Goal: Task Accomplishment & Management: Complete application form

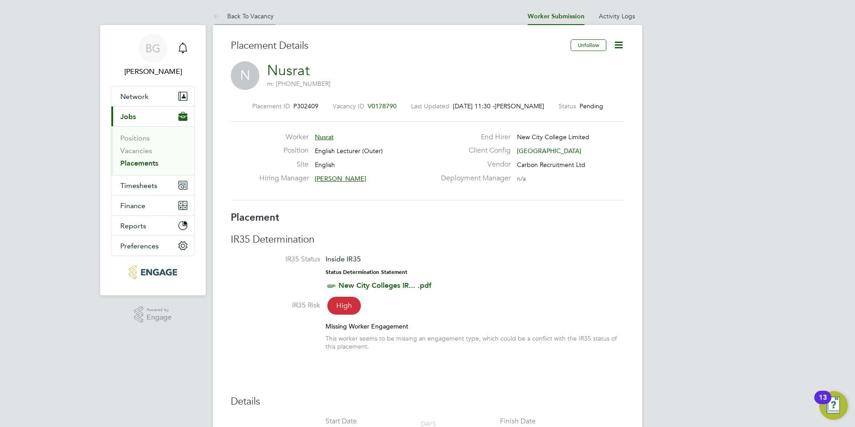
click at [220, 17] on icon at bounding box center [218, 16] width 11 height 11
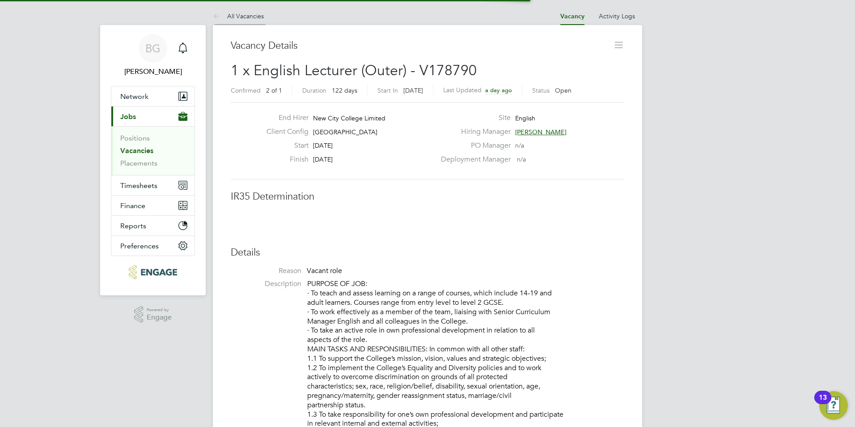
scroll to position [4, 4]
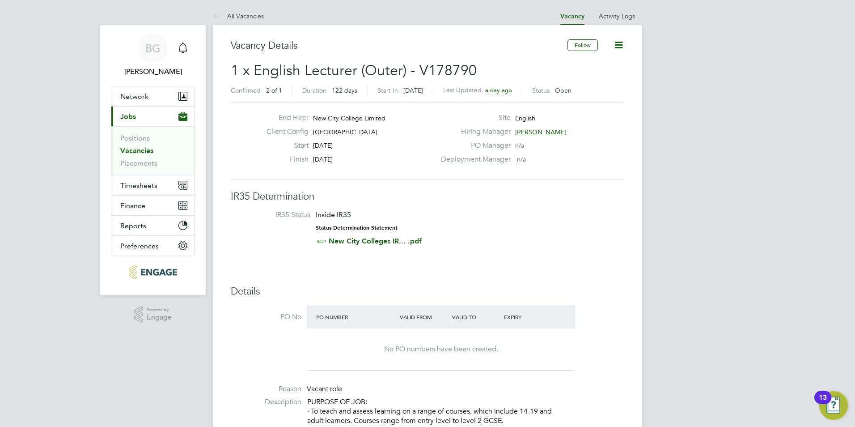
click at [142, 155] on li "Vacancies" at bounding box center [153, 152] width 67 height 13
click at [142, 154] on link "Vacancies" at bounding box center [136, 150] width 33 height 8
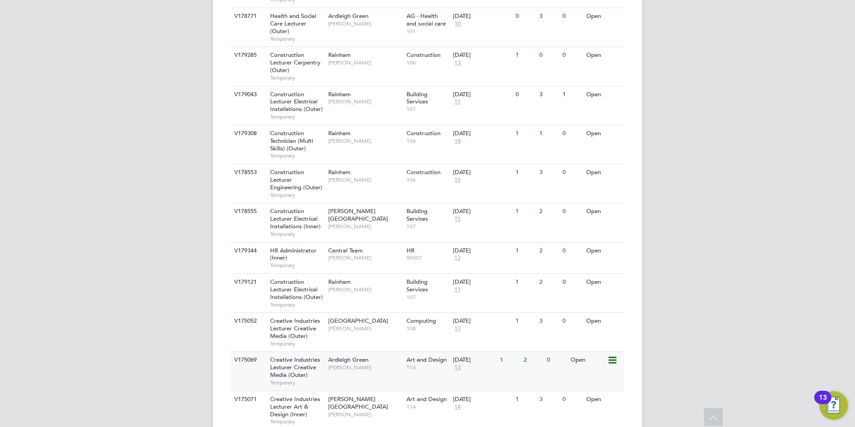
click at [304, 356] on span "Creative Industries Lecturer Creative Media (Outer)" at bounding box center [295, 367] width 50 height 23
click at [301, 356] on span "Creative Industries Lecturer Creative Media (Outer)" at bounding box center [295, 367] width 50 height 23
click at [305, 317] on span "Creative Industries Lecturer Creative Media (Outer)" at bounding box center [295, 328] width 50 height 23
click at [307, 395] on span "Creative Industries Lecturer Art & Design (Inner)" at bounding box center [295, 406] width 50 height 23
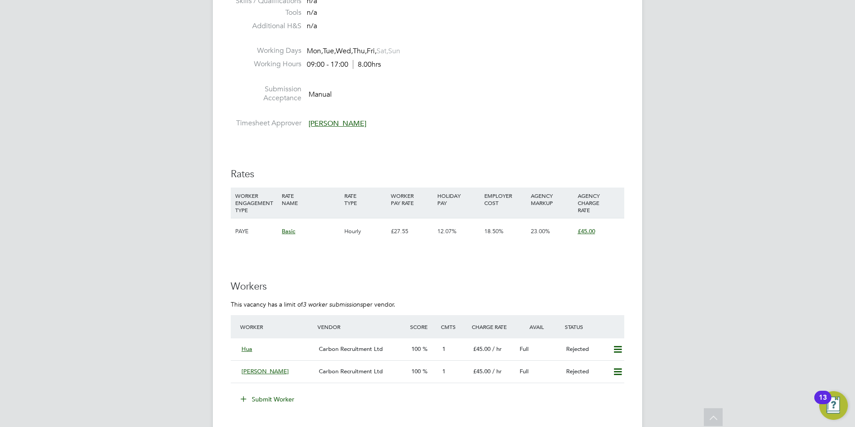
scroll to position [1342, 0]
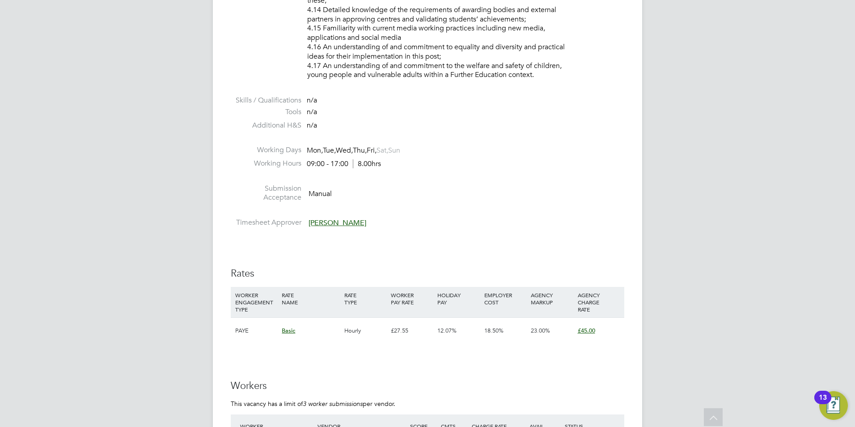
scroll to position [1387, 0]
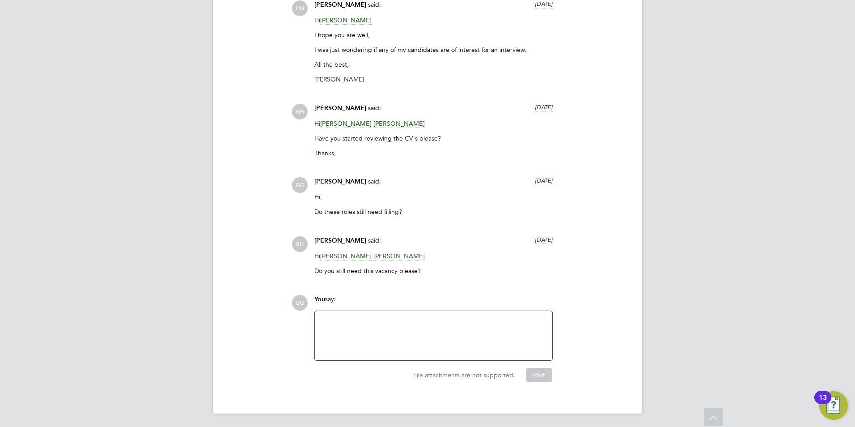
click at [395, 319] on div at bounding box center [433, 335] width 227 height 38
click at [546, 377] on button "Post" at bounding box center [539, 375] width 26 height 14
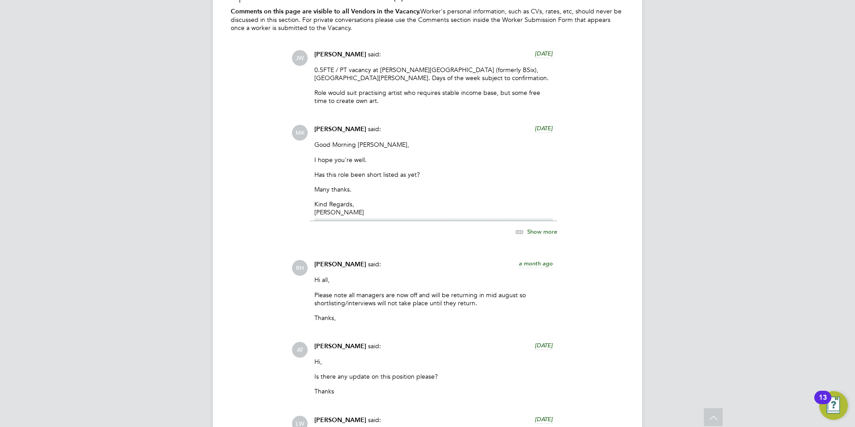
scroll to position [1882, 0]
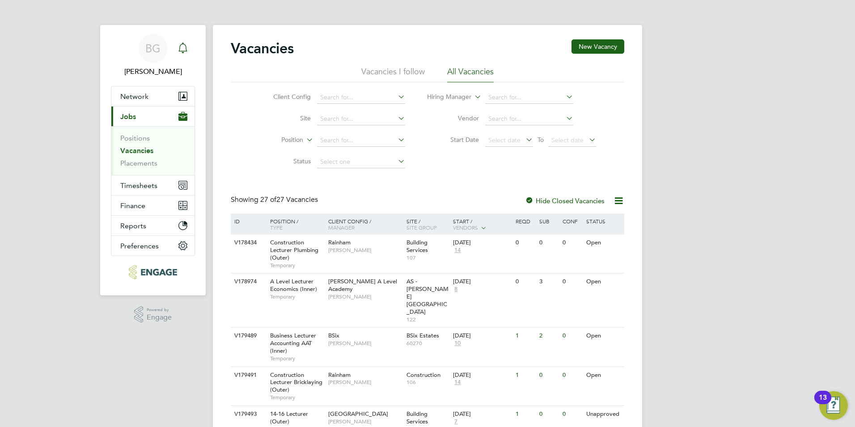
click at [182, 51] on icon "Main navigation" at bounding box center [182, 46] width 8 height 9
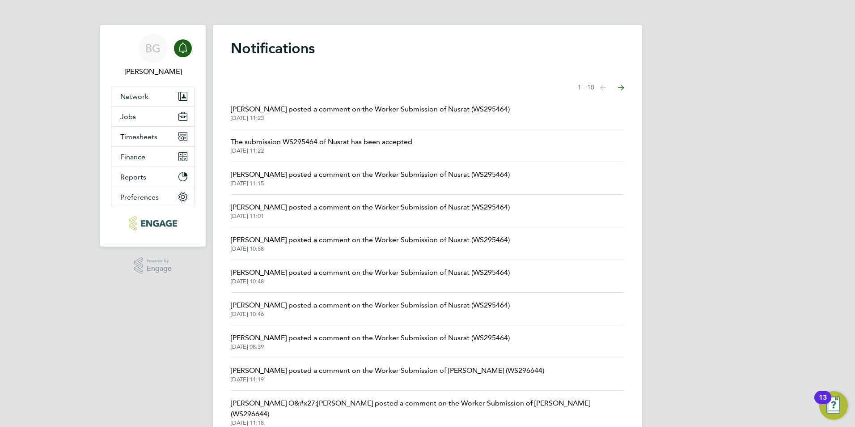
click at [285, 112] on span "Rufena Haque posted a comment on the Worker Submission of Nusrat (WS295464)" at bounding box center [370, 109] width 279 height 11
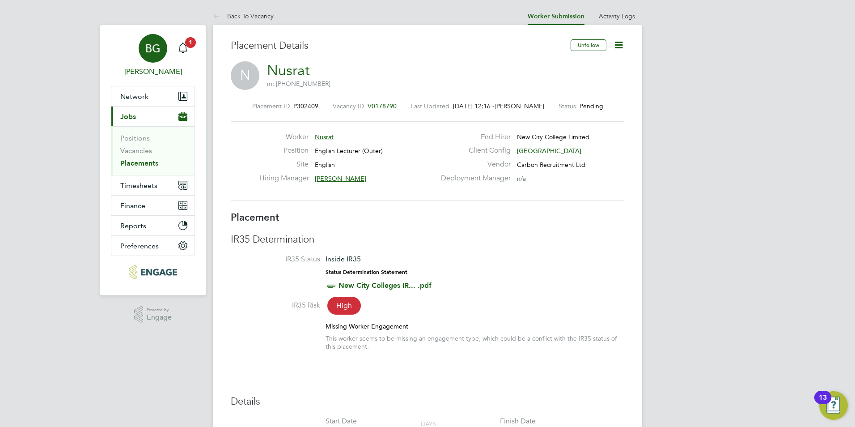
click at [192, 49] on link "BG Becky Green" at bounding box center [153, 55] width 84 height 43
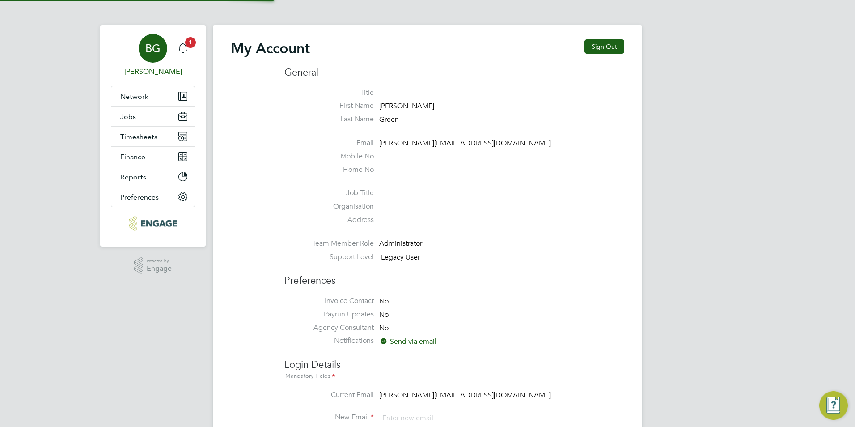
type input "becky@carbonrecruitment.co.uk"
click at [181, 48] on icon "Main navigation" at bounding box center [183, 47] width 11 height 11
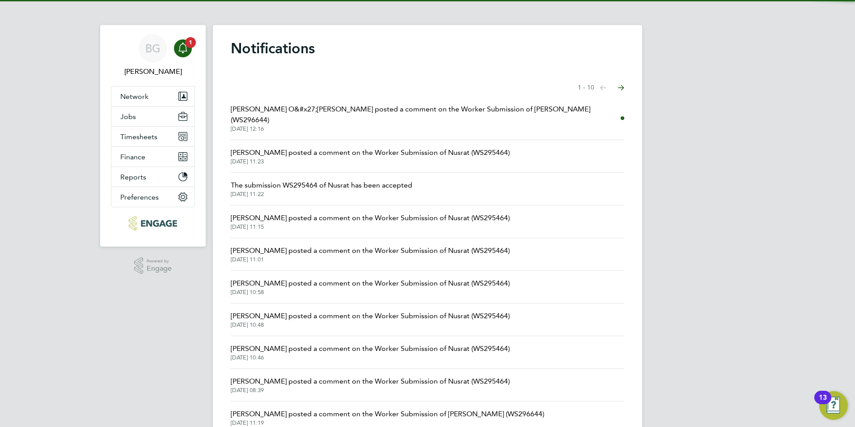
click at [311, 113] on span "Connor O&#x27;sullivan posted a comment on the Worker Submission of Dale Bromat…" at bounding box center [426, 114] width 390 height 21
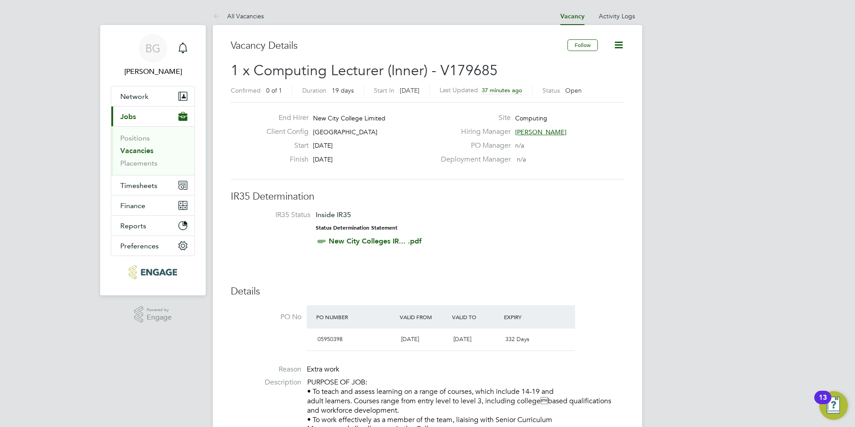
drag, startPoint x: 314, startPoint y: 132, endPoint x: 379, endPoint y: 133, distance: 65.8
click at [379, 133] on div "Client Config Tower Hamlets Campus" at bounding box center [347, 134] width 176 height 14
drag, startPoint x: 379, startPoint y: 133, endPoint x: 366, endPoint y: 133, distance: 13.0
drag, startPoint x: 366, startPoint y: 133, endPoint x: 355, endPoint y: 168, distance: 37.1
click at [355, 168] on div "Finish 19 Sep 2025" at bounding box center [347, 162] width 176 height 14
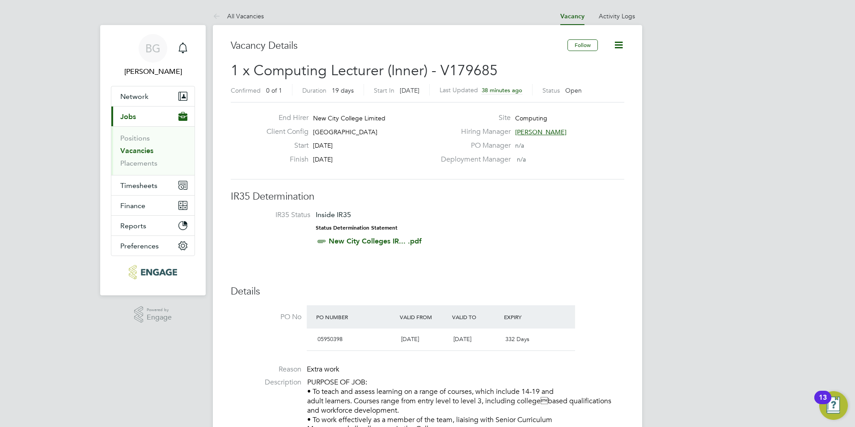
click at [510, 223] on li "IR35 Status Inside IR35 Status Determination Statement New City Colleges IR... …" at bounding box center [428, 229] width 376 height 39
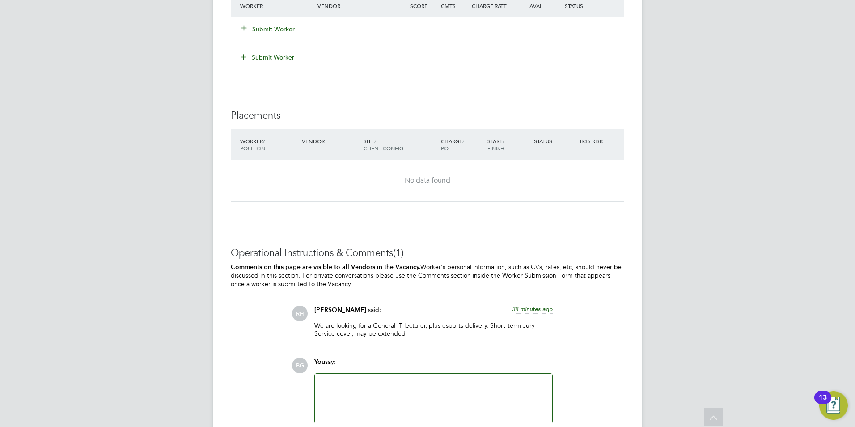
scroll to position [1555, 0]
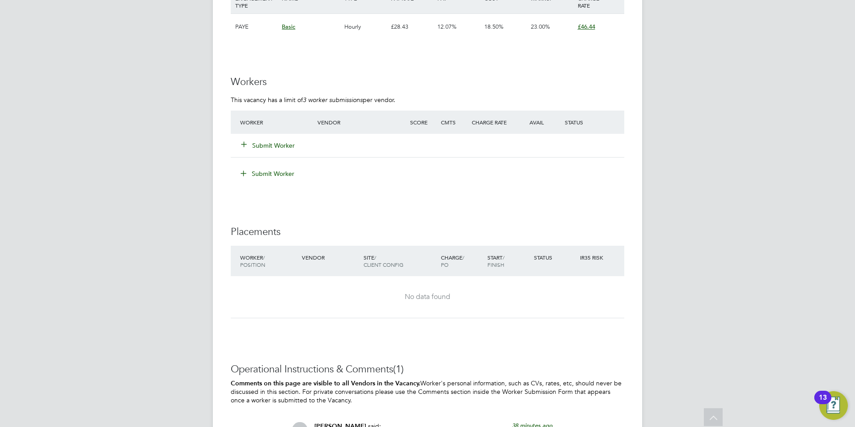
click at [241, 147] on icon at bounding box center [244, 143] width 7 height 7
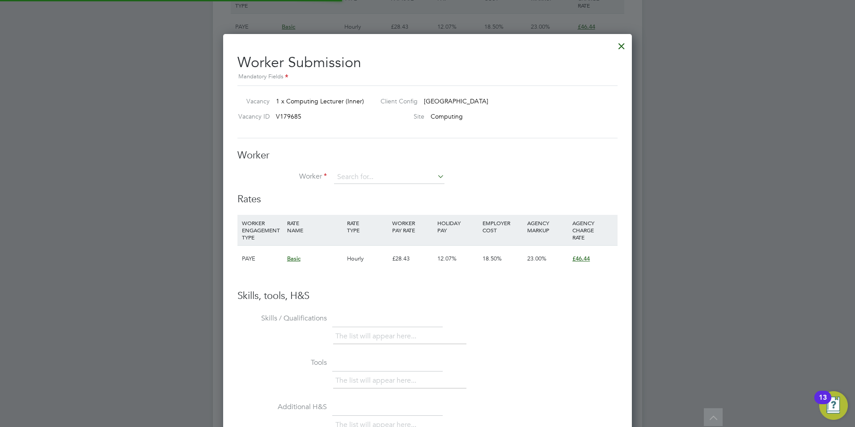
scroll to position [543, 409]
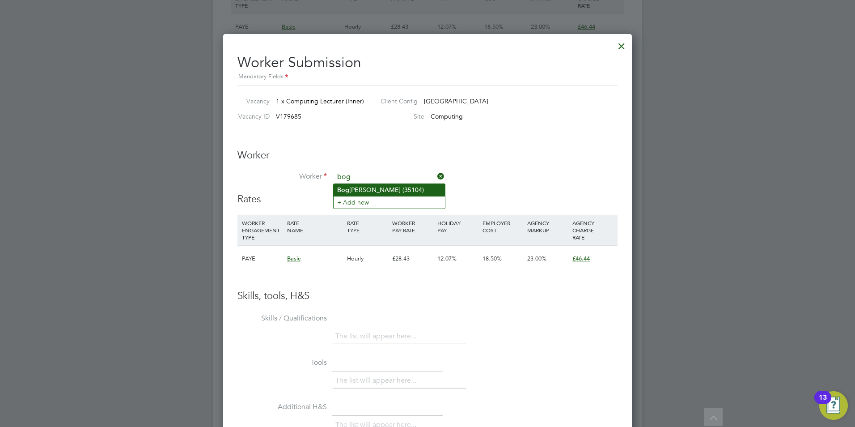
click at [380, 185] on li "Bog dana Rus (35104)" at bounding box center [389, 190] width 111 height 12
type input "Bogdana Rus (35104)"
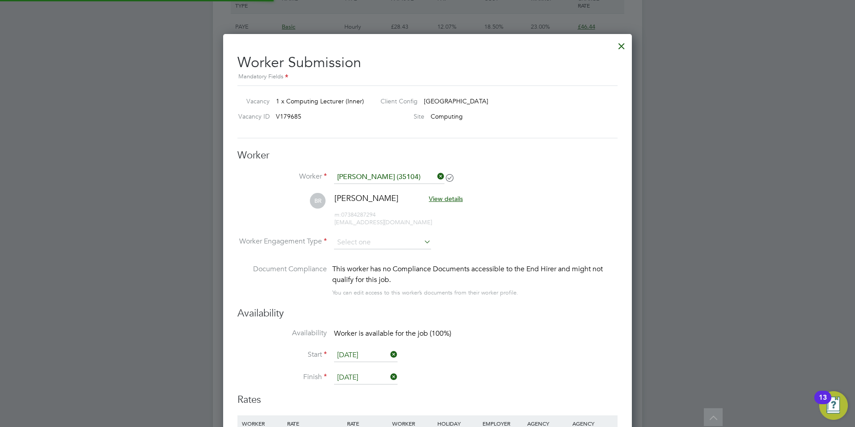
scroll to position [743, 409]
drag, startPoint x: 365, startPoint y: 250, endPoint x: 364, endPoint y: 243, distance: 6.7
click at [365, 249] on li "Worker Engagement Type" at bounding box center [428, 250] width 380 height 28
click at [364, 242] on input at bounding box center [382, 242] width 97 height 13
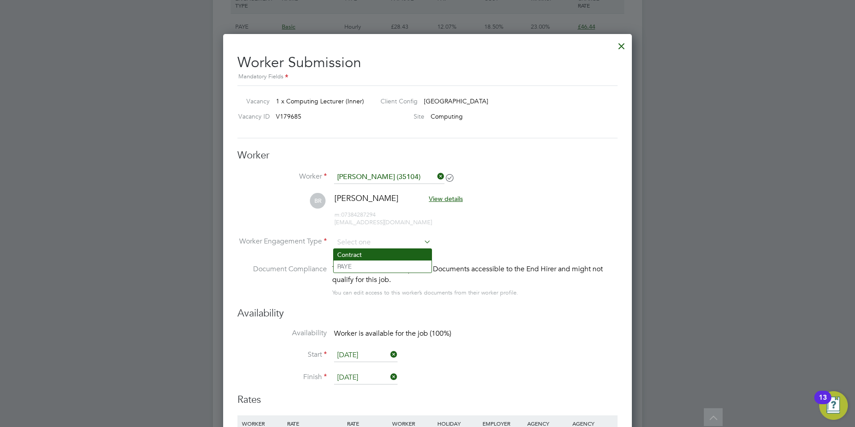
click at [364, 256] on li "Contract" at bounding box center [383, 255] width 98 height 12
type input "Contract"
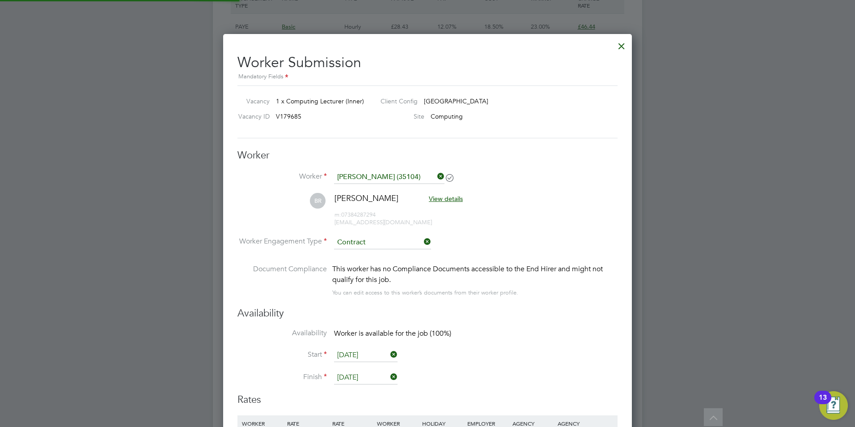
scroll to position [782, 409]
click at [370, 348] on input "[DATE]" at bounding box center [366, 354] width 64 height 13
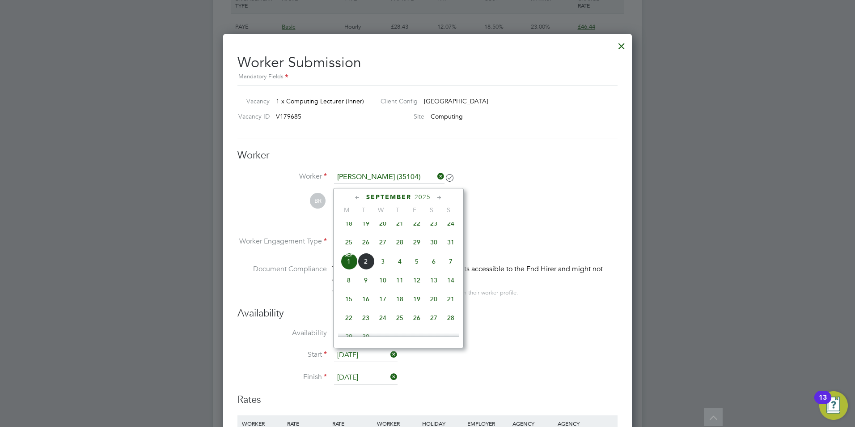
click at [352, 267] on span "Sep 1" at bounding box center [348, 261] width 17 height 17
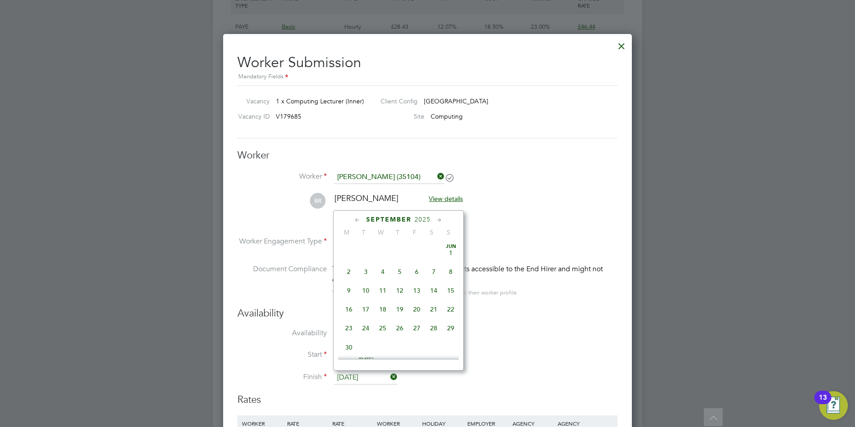
click at [362, 382] on input "[DATE]" at bounding box center [366, 377] width 64 height 13
click at [413, 286] on span "19" at bounding box center [416, 282] width 17 height 17
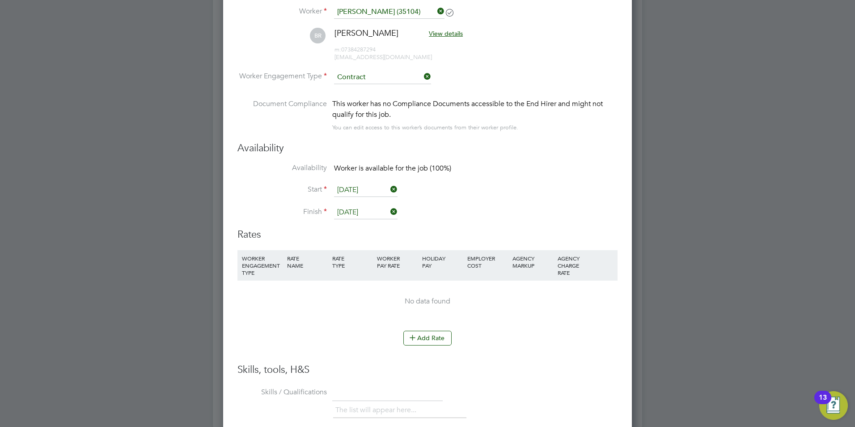
scroll to position [1734, 0]
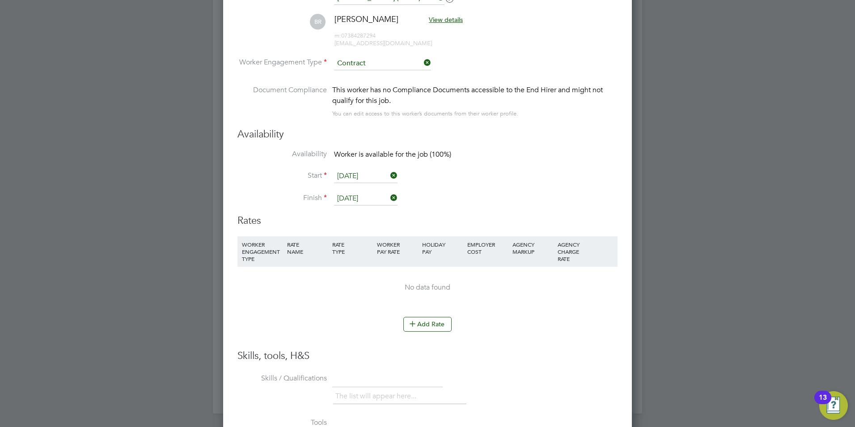
drag, startPoint x: 423, startPoint y: 311, endPoint x: 423, endPoint y: 321, distance: 9.4
click at [423, 313] on li "WORKER ENGAGEMENT TYPE RATE NAME RATE TYPE WORKER PAY RATE HOLIDAY PAY EMPLOYER…" at bounding box center [428, 276] width 380 height 81
click at [423, 321] on button "Add Rate" at bounding box center [428, 324] width 48 height 14
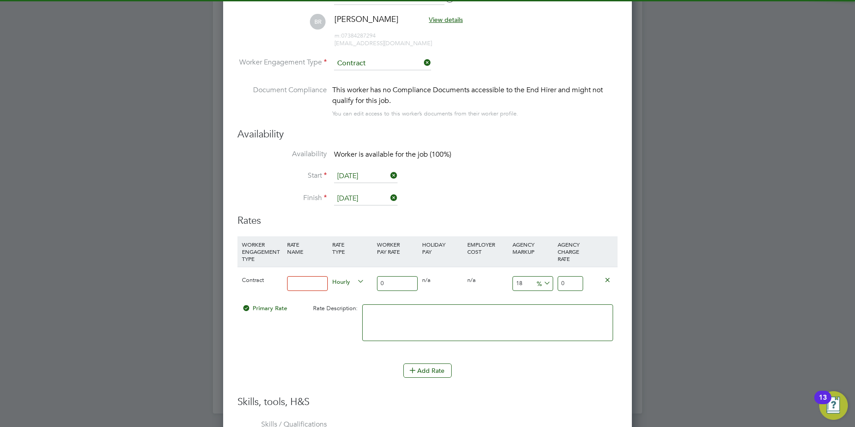
click at [321, 276] on input at bounding box center [307, 283] width 41 height 15
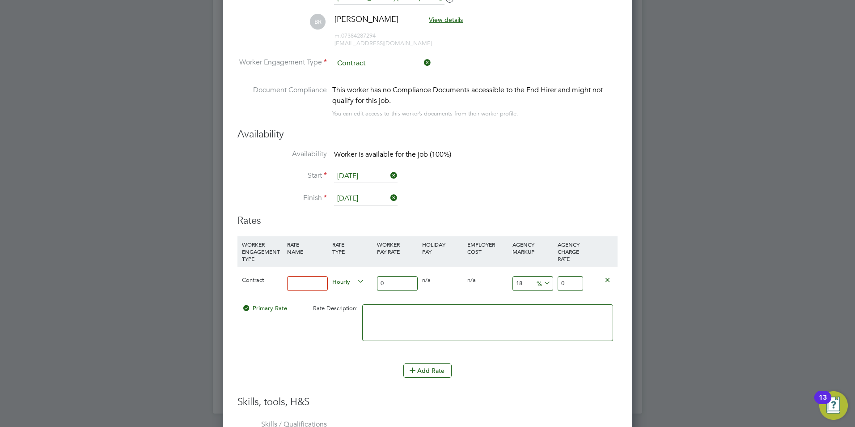
type input "basic"
click at [392, 289] on input "0" at bounding box center [397, 283] width 41 height 15
type input "4"
type input "4.72"
type input "43"
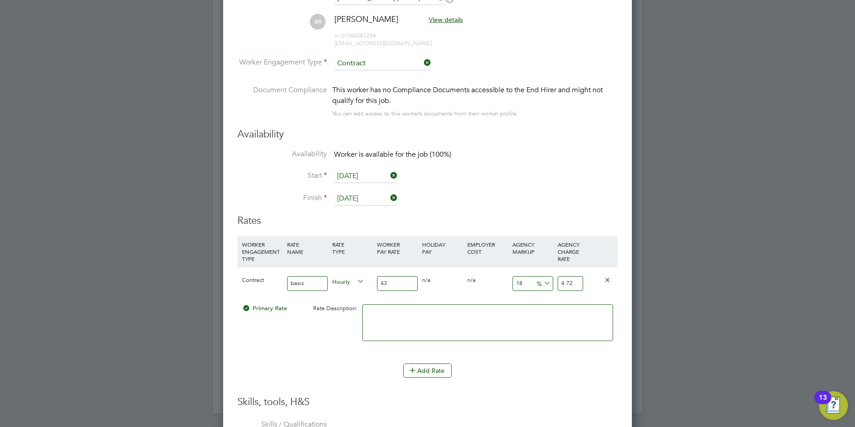
type input "50.74"
type input "43"
drag, startPoint x: 523, startPoint y: 280, endPoint x: 505, endPoint y: 282, distance: 18.5
click at [505, 282] on div "Contract basic Hourly 43 0 n/a 0 n/a 18 7.74 % 50.74" at bounding box center [428, 283] width 380 height 33
type input "2"
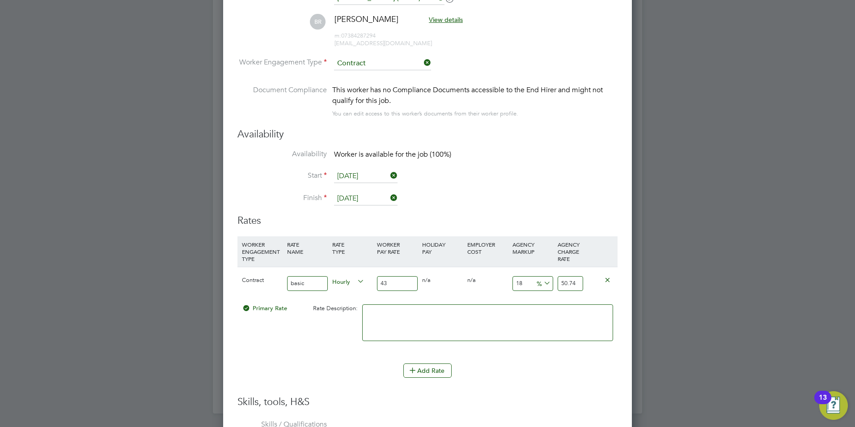
type input "43.86"
type input "23"
type input "52.89"
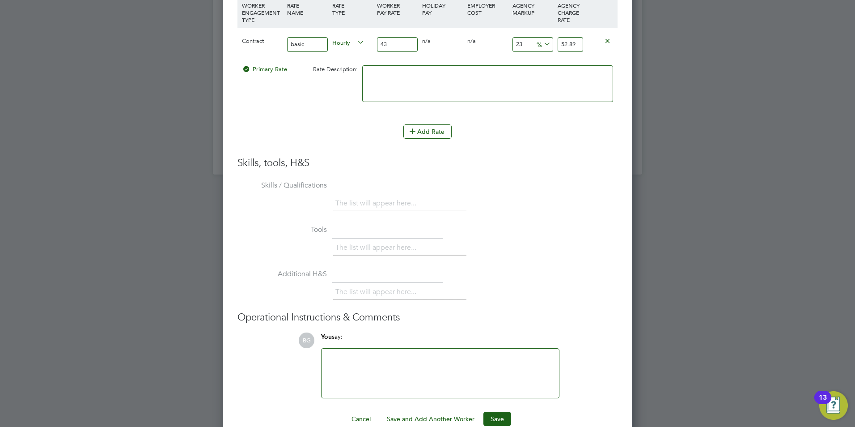
scroll to position [1990, 0]
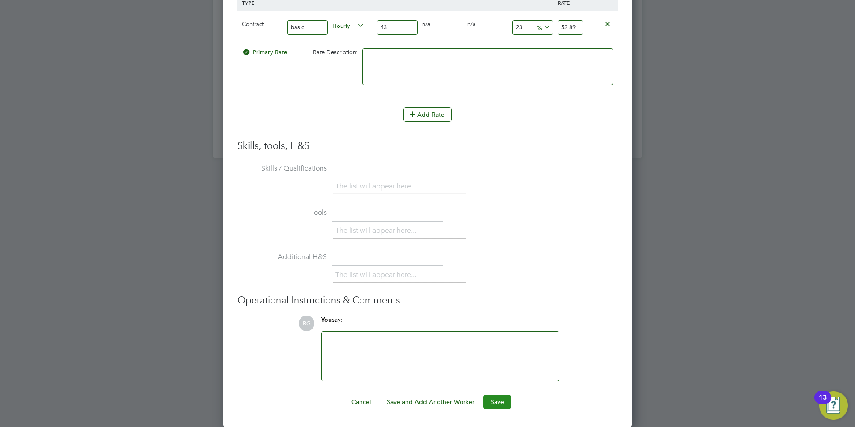
type input "23"
click at [502, 399] on button "Save" at bounding box center [498, 402] width 28 height 14
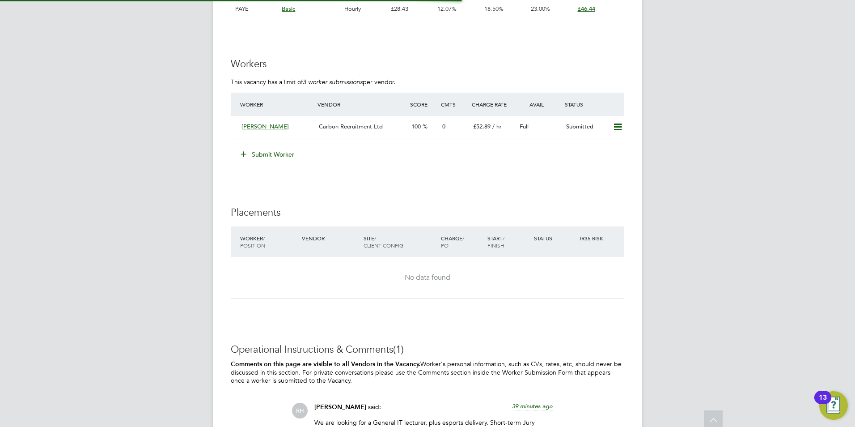
scroll to position [1555, 0]
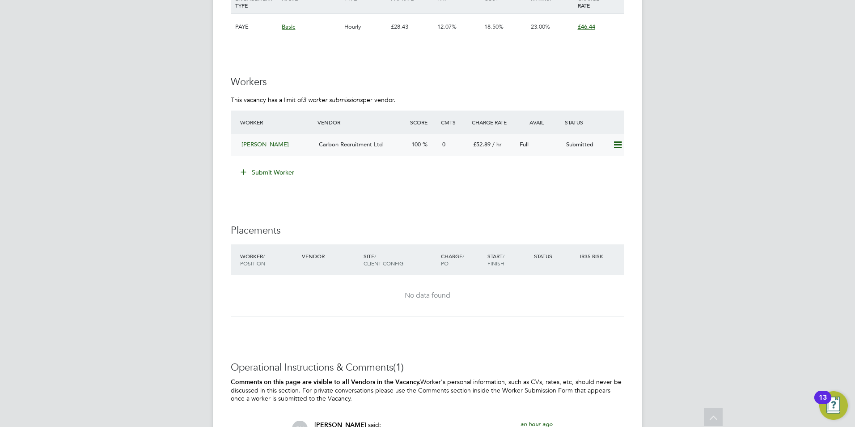
click at [620, 141] on icon at bounding box center [617, 144] width 11 height 7
click at [236, 138] on div "Bogdana Rus Carbon Recruitment Ltd 100 0 £52.89 / hr Full Submitted" at bounding box center [428, 145] width 394 height 22
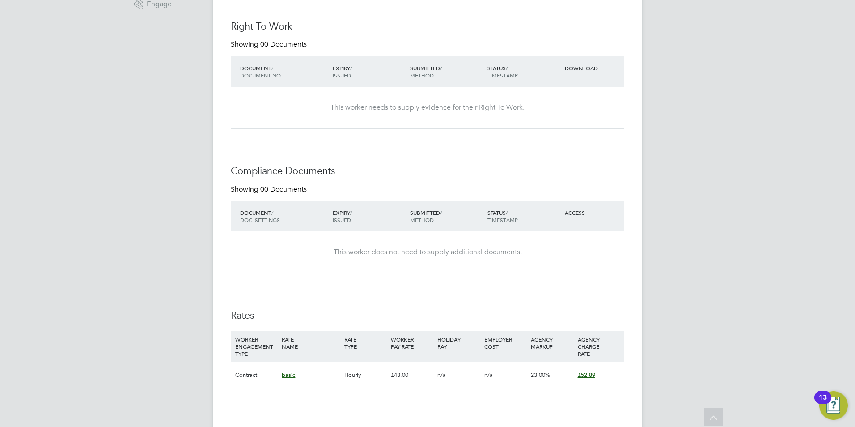
scroll to position [592, 0]
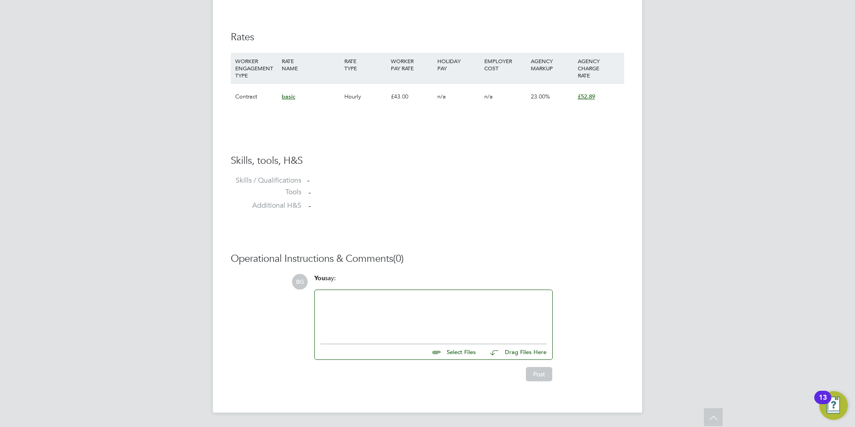
click at [458, 348] on input "file" at bounding box center [480, 350] width 134 height 13
type input "C:\fakepath\Bogdana_Nicoleta_Rus_CV.doc"
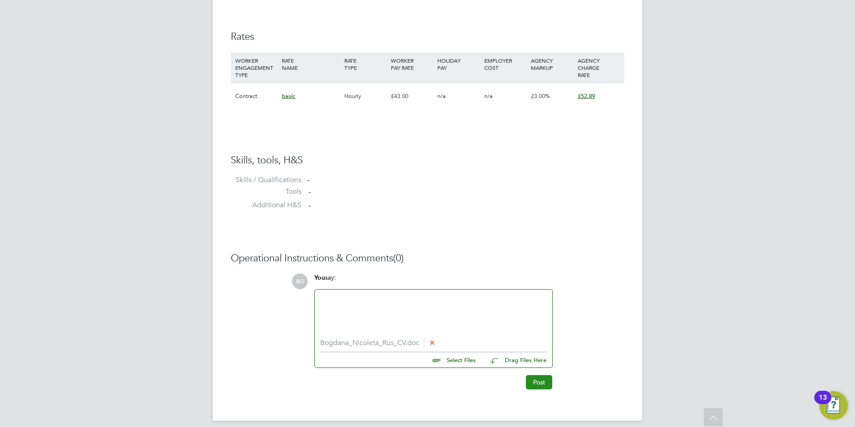
click at [539, 385] on button "Post" at bounding box center [539, 382] width 26 height 14
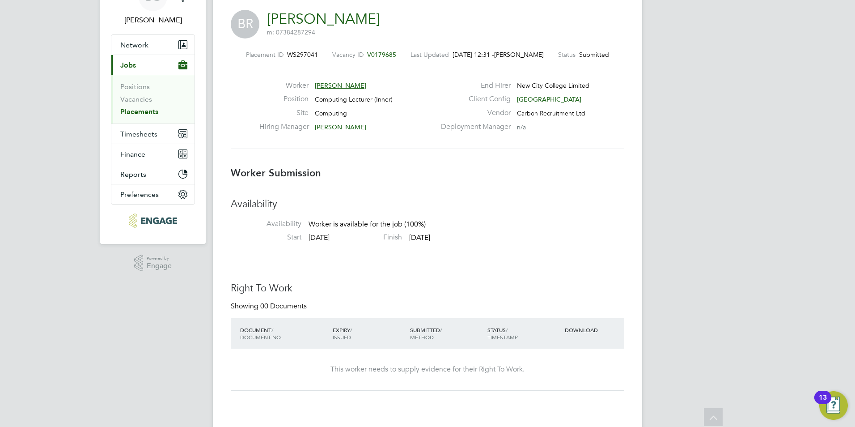
scroll to position [0, 0]
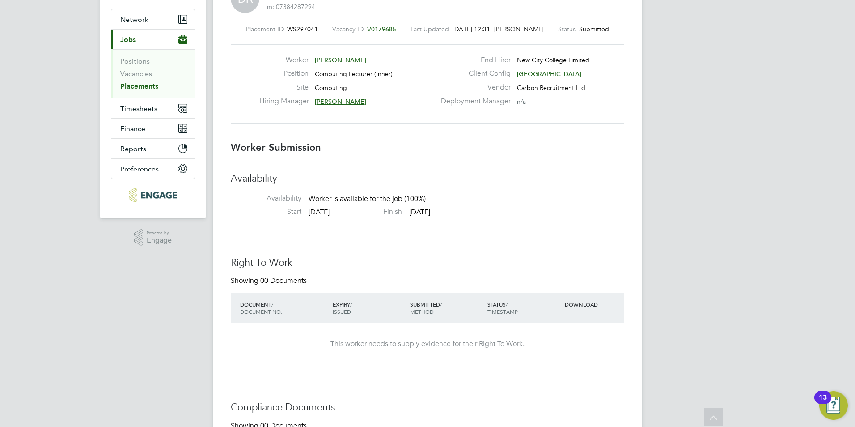
scroll to position [4, 0]
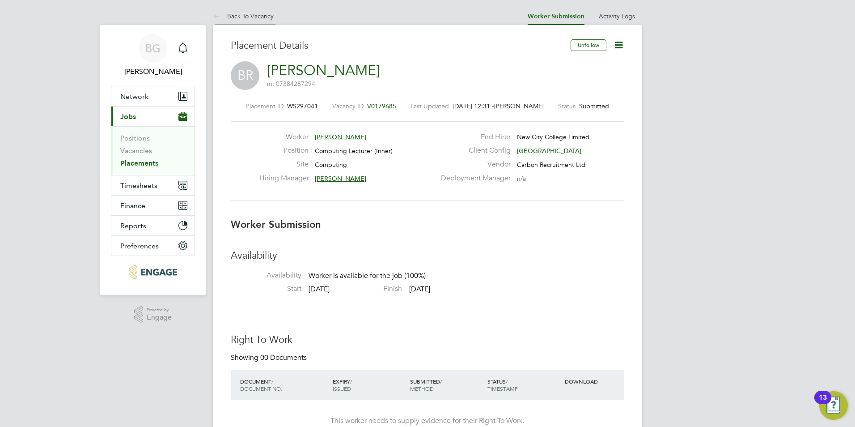
click at [221, 13] on icon at bounding box center [218, 16] width 11 height 11
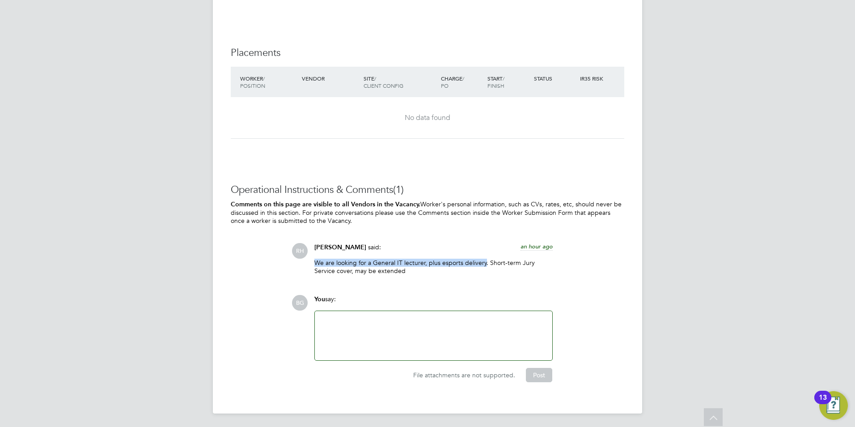
drag, startPoint x: 484, startPoint y: 262, endPoint x: 310, endPoint y: 259, distance: 174.0
click at [310, 259] on div "Rufena Haque said: an hour ago We are looking for a General IT lecturer, plus e…" at bounding box center [433, 262] width 247 height 38
drag, startPoint x: 310, startPoint y: 259, endPoint x: 332, endPoint y: 261, distance: 21.6
copy p "We are looking for a General IT lecturer, plus esports delivery"
click at [604, 259] on div "RH Rufena Haque said: an hour ago We are looking for a General IT lecturer, plu…" at bounding box center [458, 262] width 333 height 38
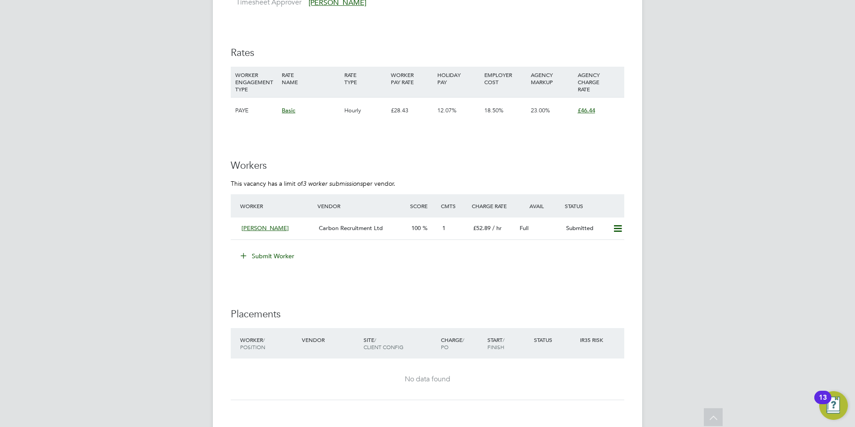
scroll to position [1476, 0]
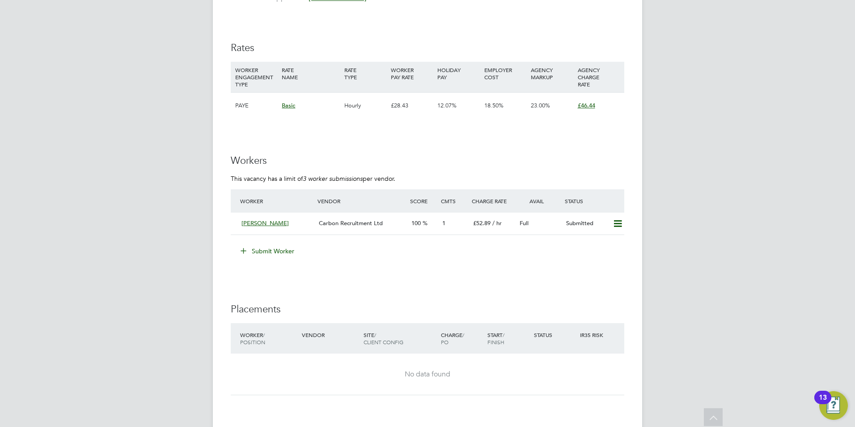
click at [253, 247] on button "Submit Worker" at bounding box center [267, 251] width 67 height 14
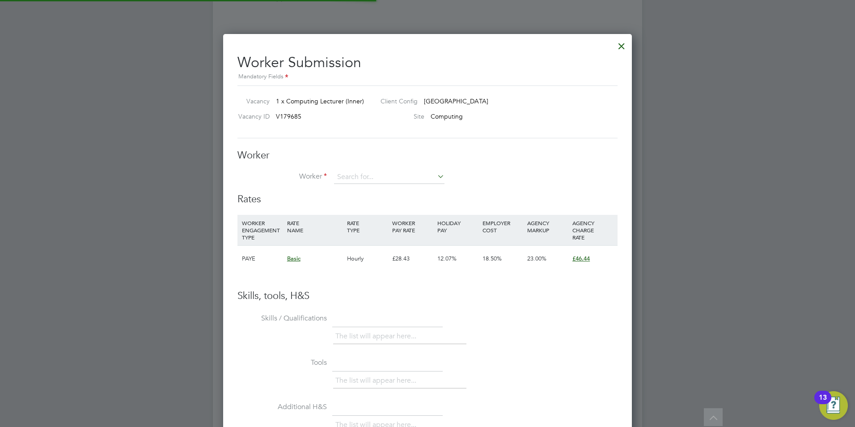
scroll to position [26, 61]
click at [380, 194] on li "Alhass an Alie Kamara (117505)" at bounding box center [390, 190] width 113 height 12
type input "Alhassan Alie Kamara (117505)"
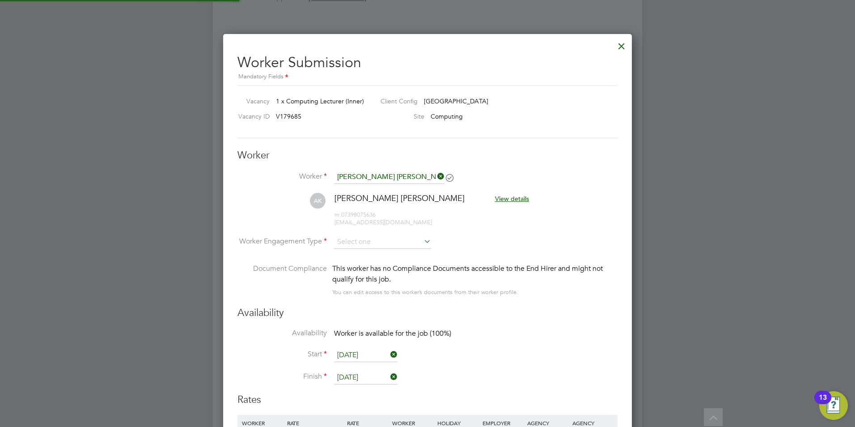
scroll to position [743, 409]
click at [371, 239] on input at bounding box center [382, 242] width 97 height 13
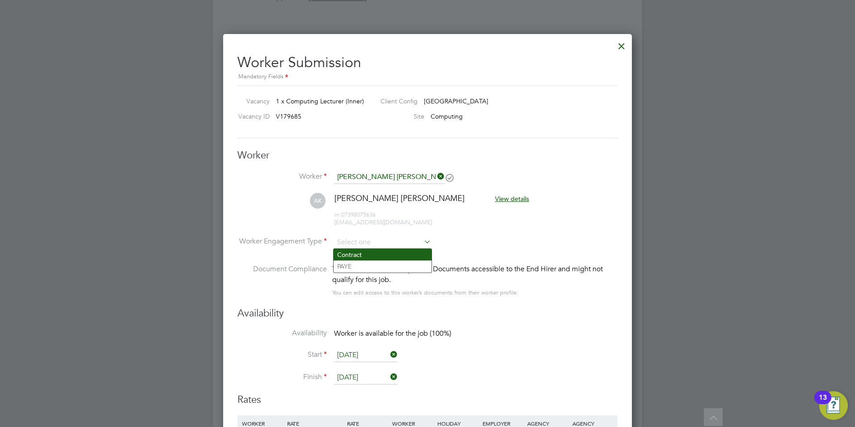
click at [365, 253] on li "Contract" at bounding box center [383, 255] width 98 height 12
type input "Contract"
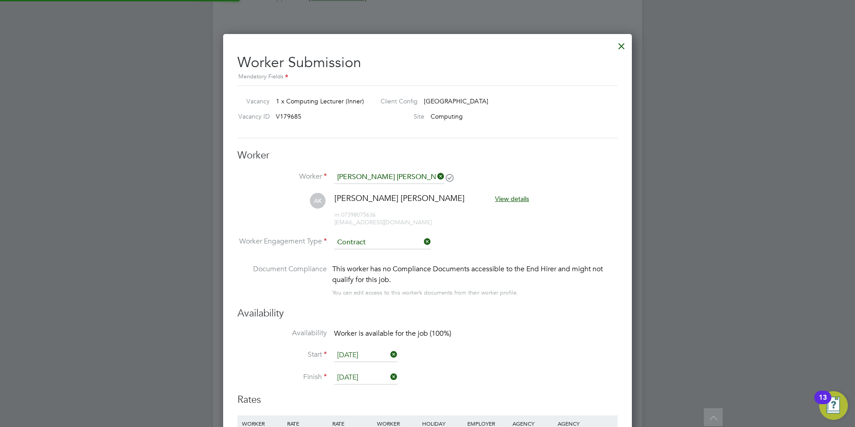
scroll to position [782, 409]
click at [361, 348] on input "[DATE]" at bounding box center [366, 354] width 64 height 13
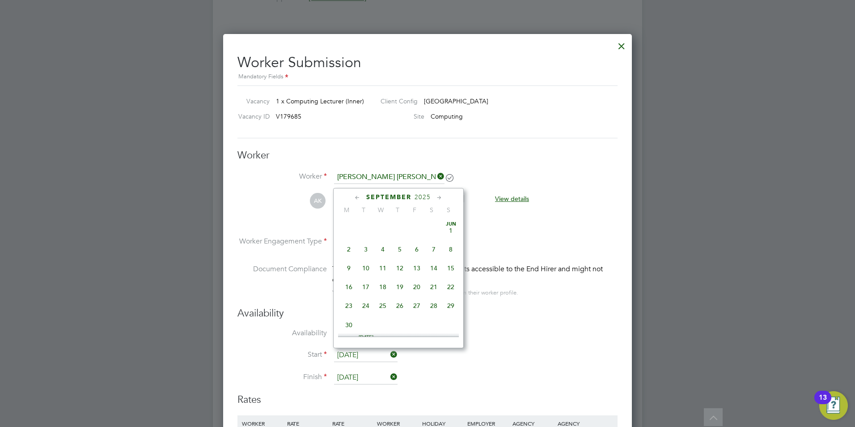
scroll to position [271, 0]
click at [348, 257] on span "Sep" at bounding box center [348, 255] width 17 height 4
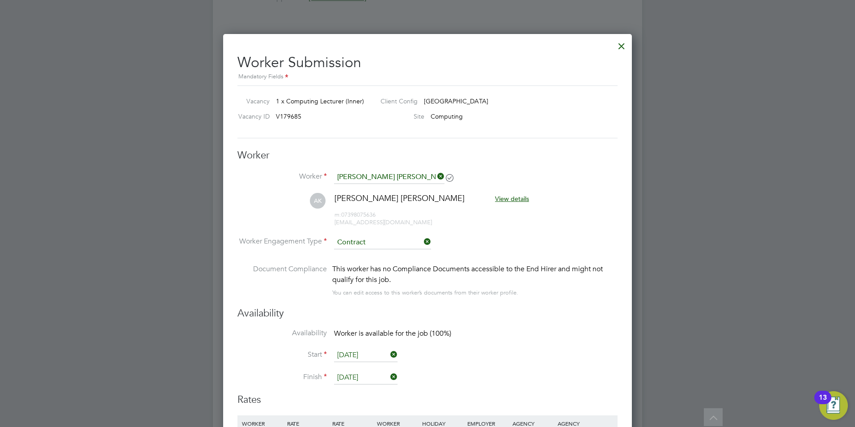
click at [353, 383] on input "[DATE]" at bounding box center [366, 377] width 64 height 13
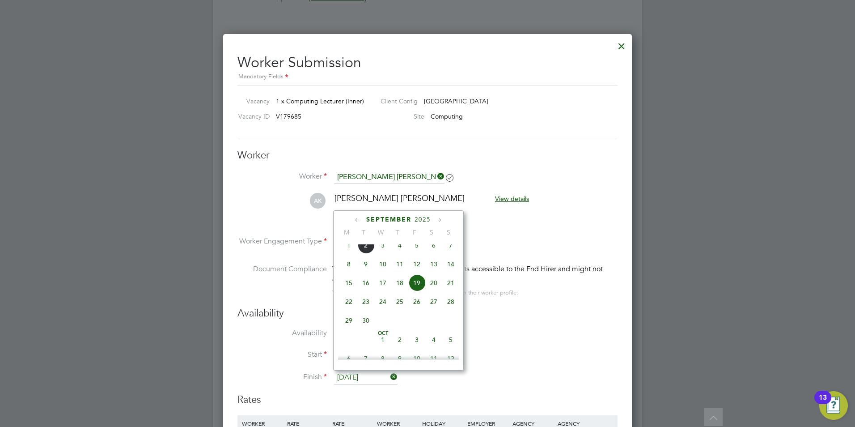
click at [413, 287] on span "19" at bounding box center [416, 282] width 17 height 17
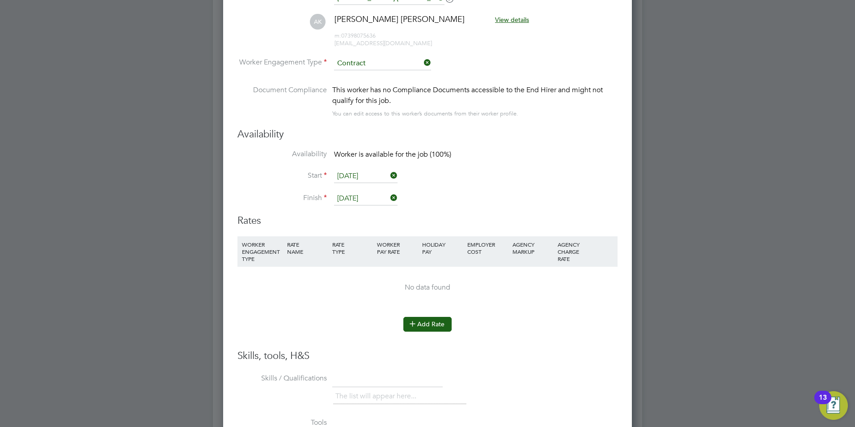
click at [425, 318] on button "Add Rate" at bounding box center [428, 324] width 48 height 14
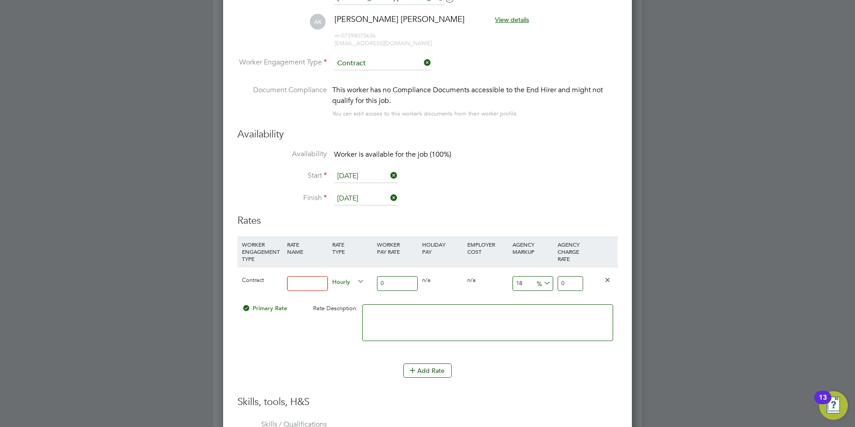
click at [319, 285] on input at bounding box center [307, 283] width 41 height 15
type input "basic"
click at [390, 285] on input "0" at bounding box center [397, 283] width 41 height 15
type input "4"
type input "4.72"
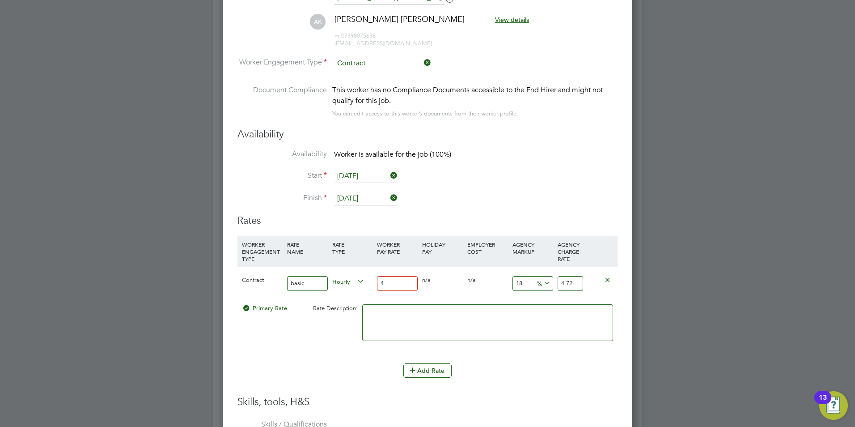
type input "40"
type input "47.2"
type input "40"
drag, startPoint x: 524, startPoint y: 280, endPoint x: 496, endPoint y: 283, distance: 28.3
click at [505, 282] on div "Contract basic Hourly 40 0 n/a 0 n/a 18 7.2 % 47.2" at bounding box center [428, 283] width 380 height 33
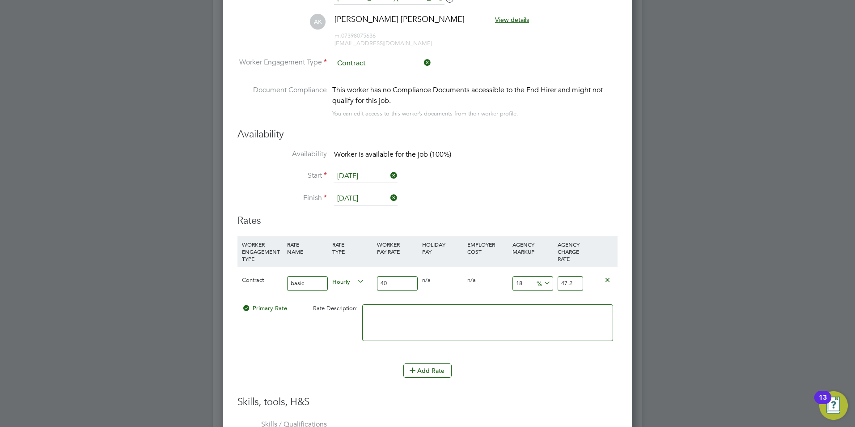
type input "2"
type input "40.8"
type input "23"
type input "49.2"
type input "23"
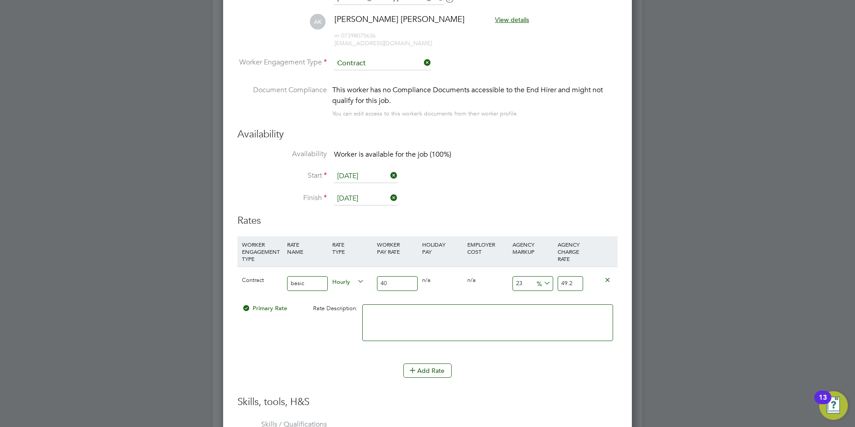
click at [509, 329] on textarea at bounding box center [487, 322] width 251 height 37
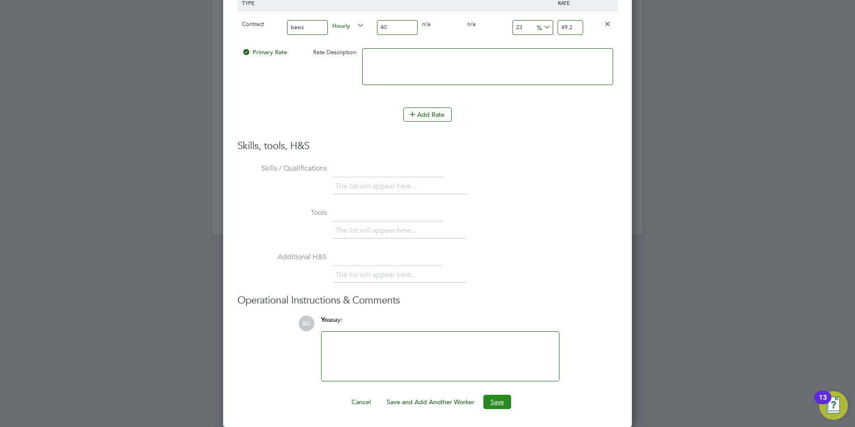
click at [490, 399] on button "Save" at bounding box center [498, 402] width 28 height 14
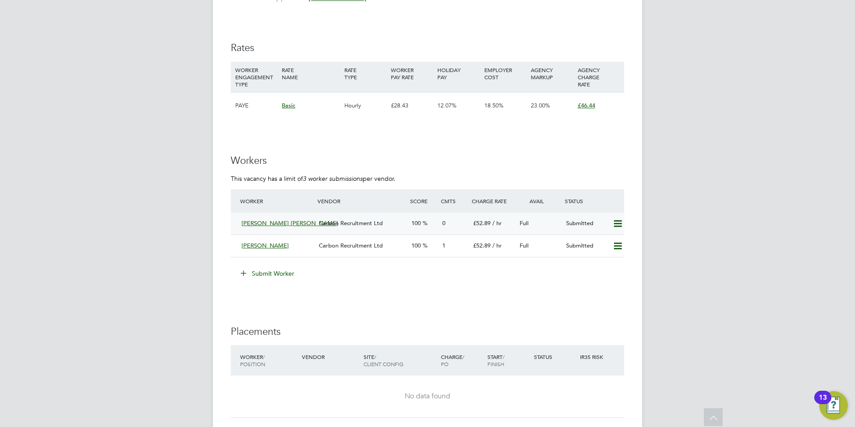
click at [283, 227] on div "[PERSON_NAME] [PERSON_NAME]" at bounding box center [276, 223] width 77 height 15
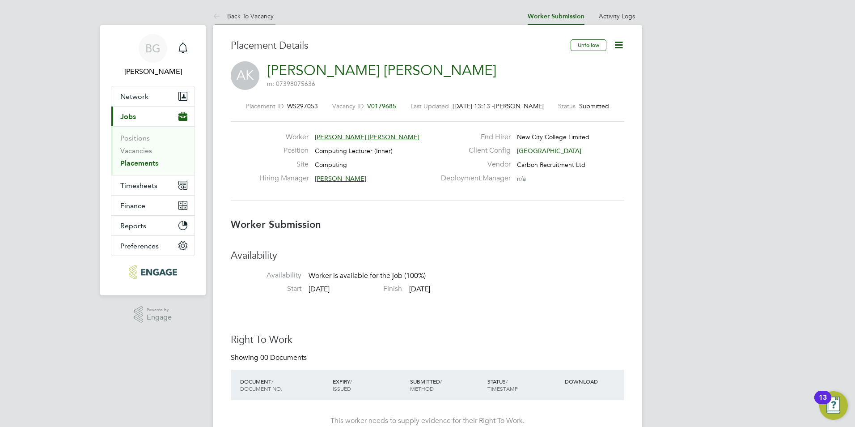
click at [219, 16] on icon at bounding box center [218, 16] width 11 height 11
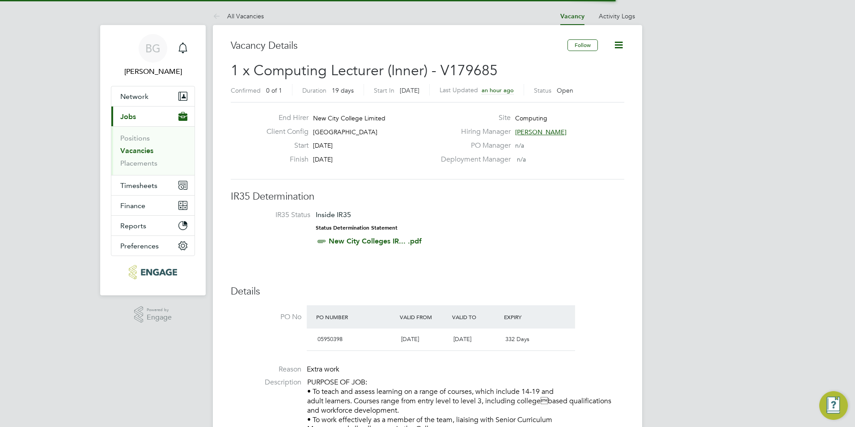
scroll to position [15, 84]
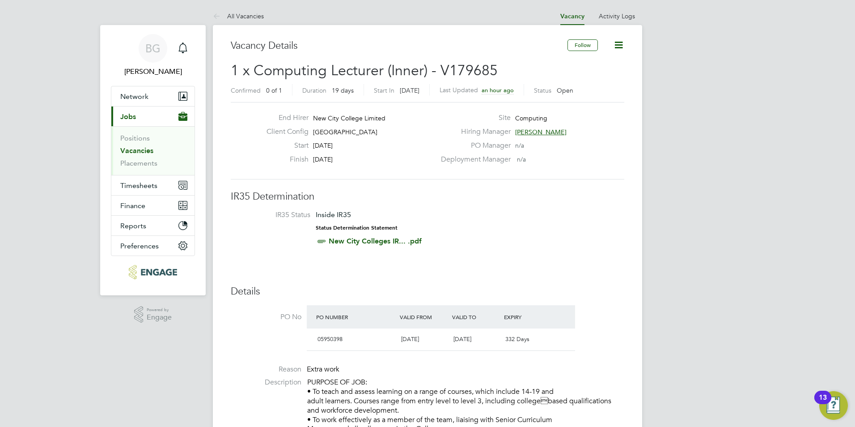
click at [131, 148] on link "Vacancies" at bounding box center [136, 150] width 33 height 8
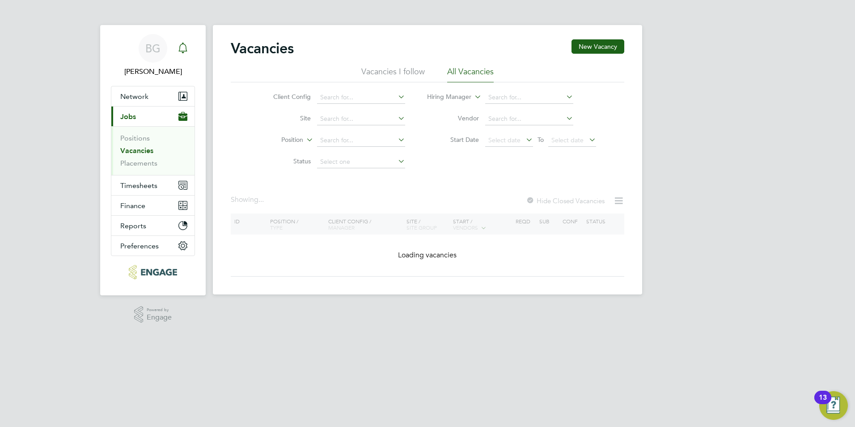
click at [191, 42] on app-nav-user-info "BG Becky Green Notifications" at bounding box center [153, 55] width 84 height 61
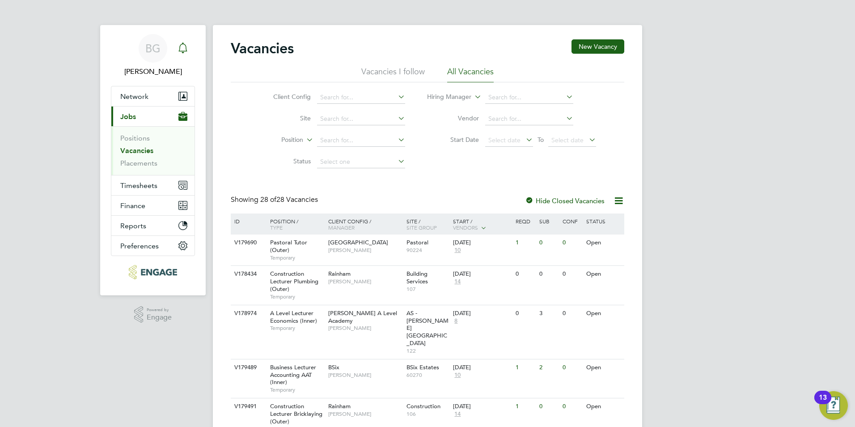
click at [181, 49] on icon "Main navigation" at bounding box center [183, 47] width 11 height 11
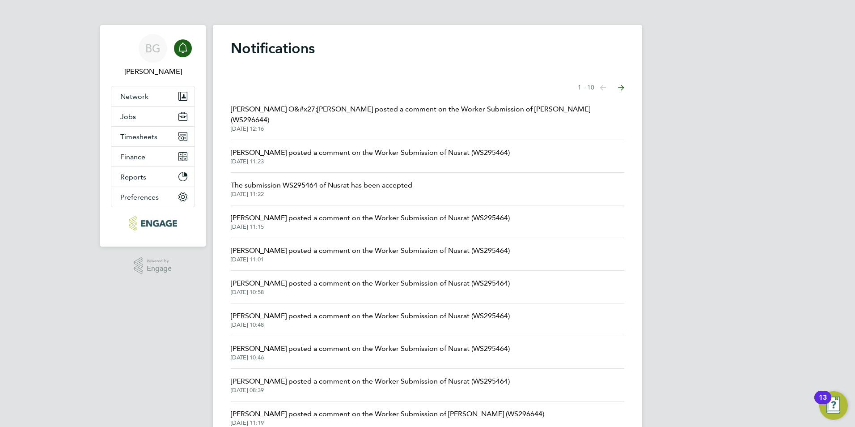
click at [458, 408] on span "Fraz Arshad posted a comment on the Worker Submission of Dale Bromathe (WS29664…" at bounding box center [388, 413] width 314 height 11
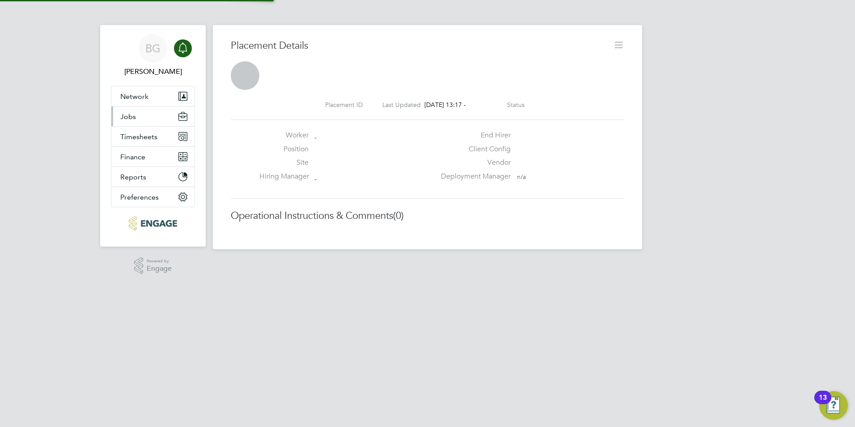
scroll to position [14, 177]
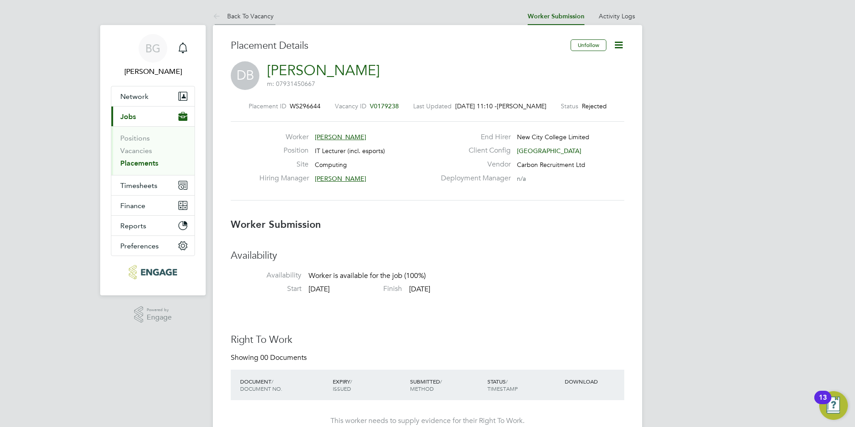
click at [218, 16] on icon at bounding box center [218, 16] width 11 height 11
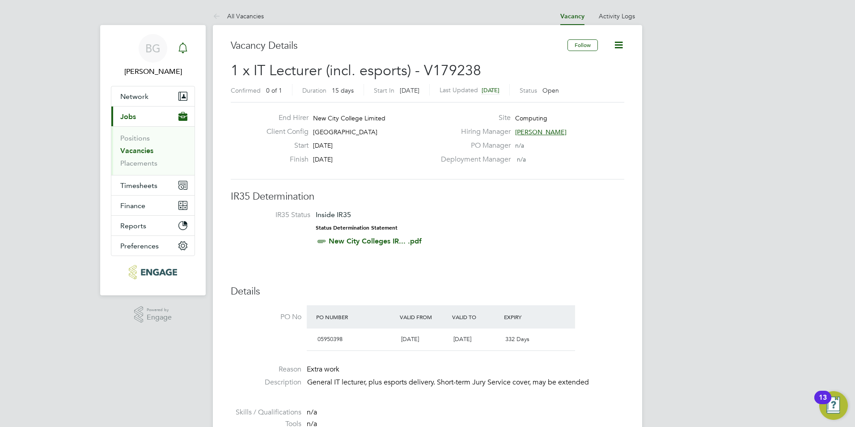
click at [185, 53] on icon "Main navigation" at bounding box center [183, 47] width 11 height 11
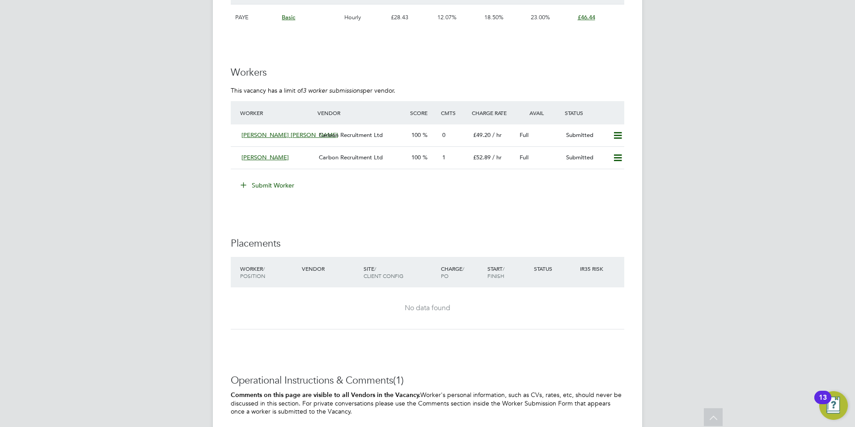
scroll to position [1566, 0]
click at [618, 134] on icon at bounding box center [617, 134] width 11 height 7
click at [608, 148] on li "Remove" at bounding box center [605, 153] width 34 height 13
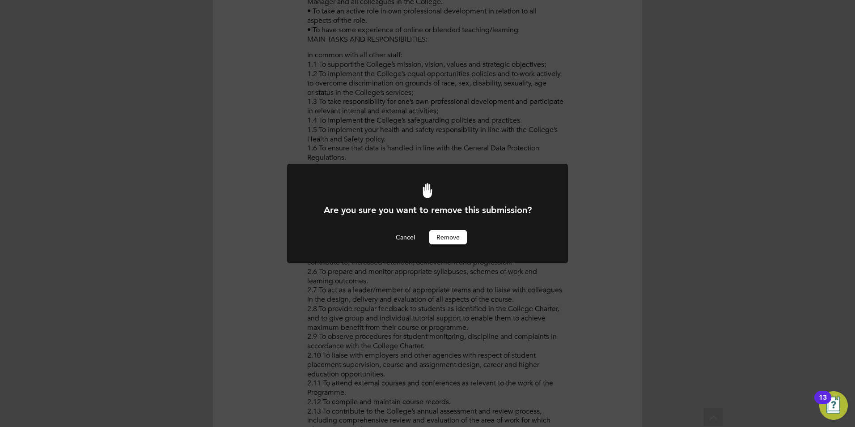
click at [437, 238] on button "Remove" at bounding box center [448, 237] width 38 height 14
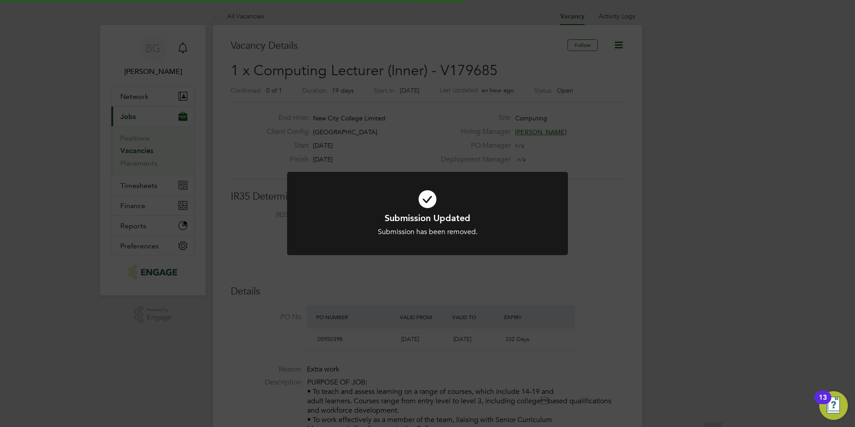
scroll to position [26, 63]
click at [458, 228] on div "Submission has been removed." at bounding box center [427, 231] width 233 height 9
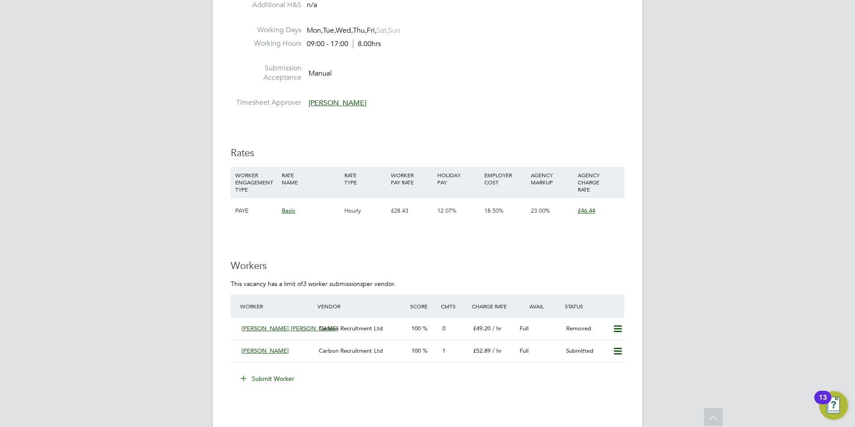
scroll to position [1476, 0]
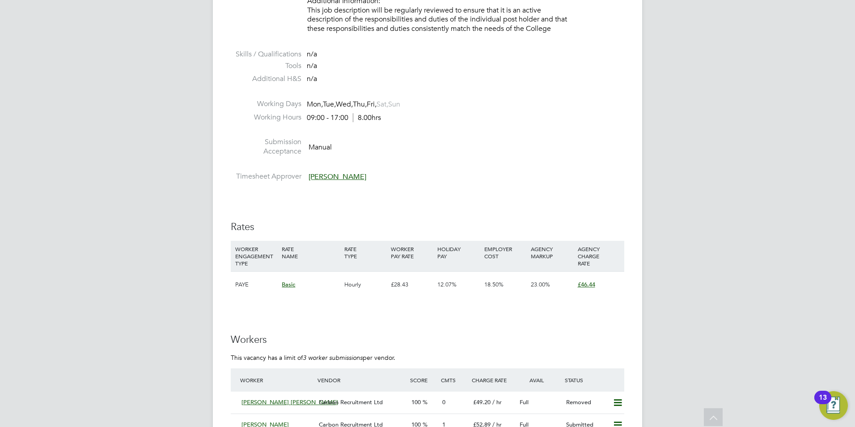
scroll to position [1521, 0]
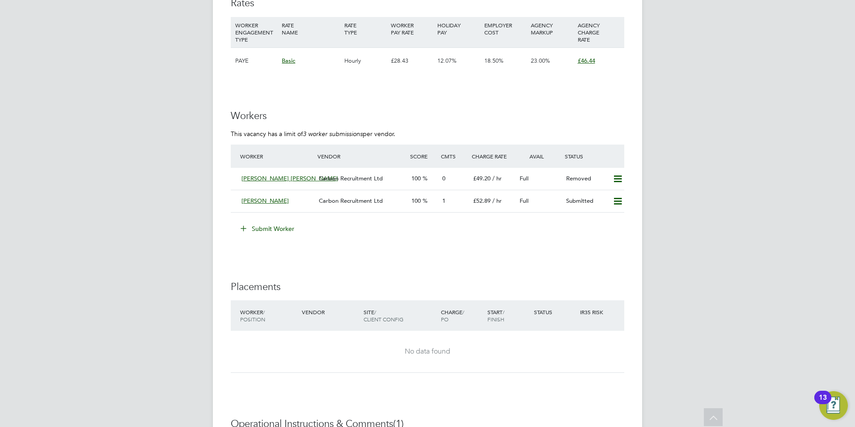
click at [280, 230] on button "Submit Worker" at bounding box center [267, 228] width 67 height 14
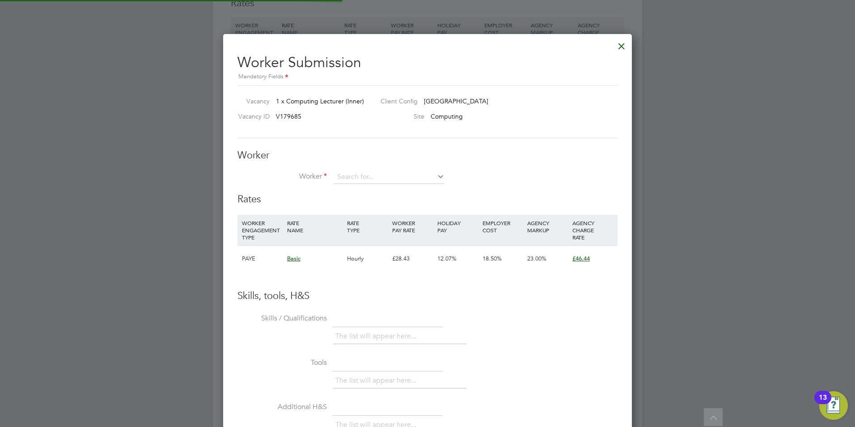
scroll to position [26, 61]
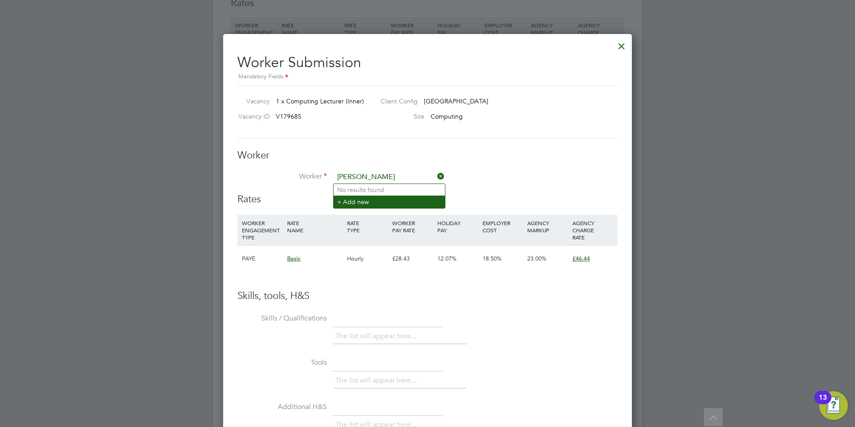
type input "bahar ali"
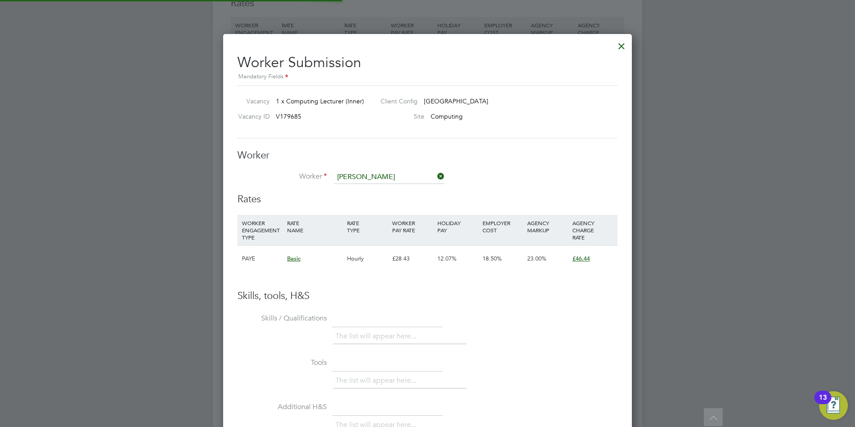
click at [385, 202] on li "+ Add new" at bounding box center [389, 201] width 111 height 12
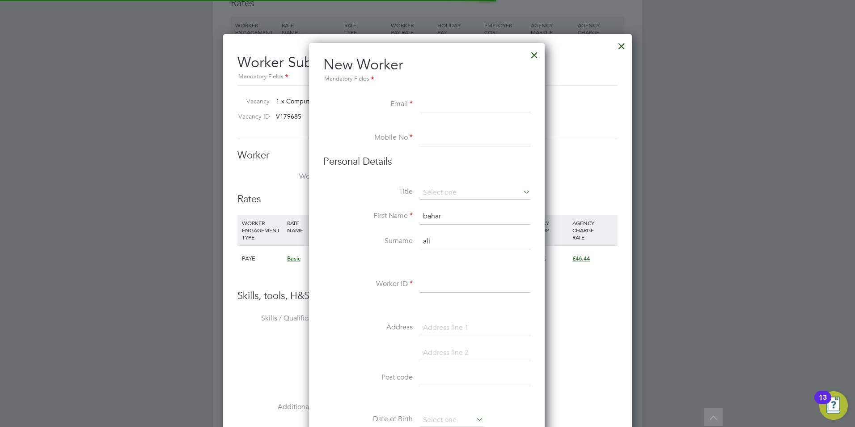
scroll to position [761, 237]
click at [542, 56] on div at bounding box center [535, 53] width 16 height 16
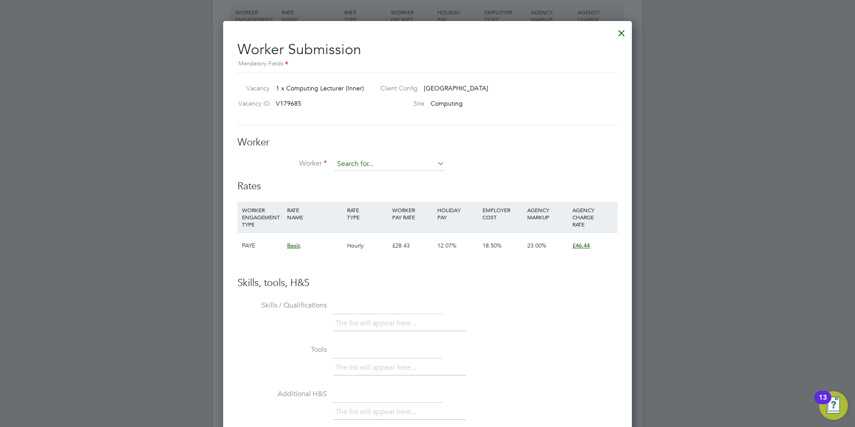
scroll to position [1387, 0]
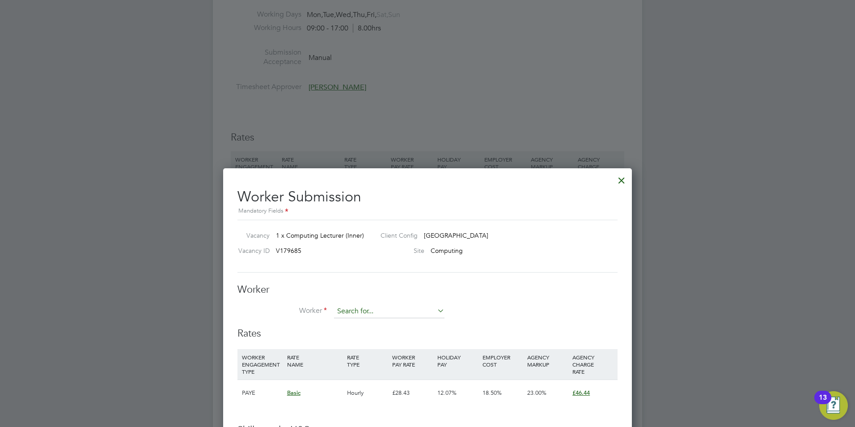
click at [361, 313] on input at bounding box center [389, 311] width 110 height 13
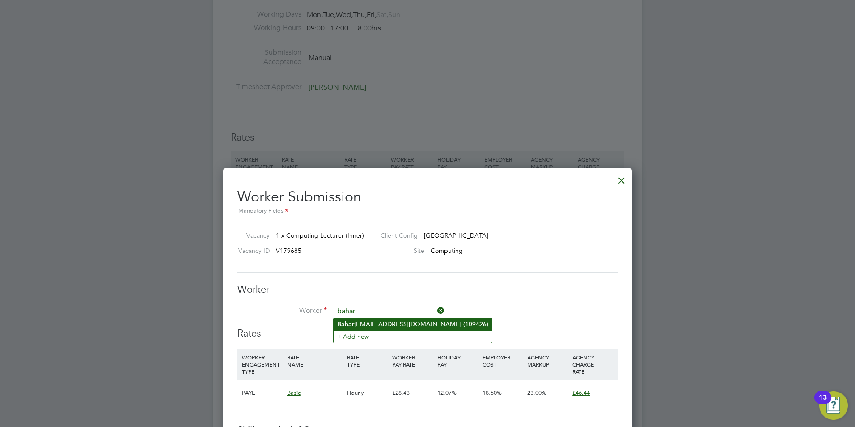
click at [437, 324] on li "Bahar Baharmawati@hotmail.com (109426)" at bounding box center [413, 324] width 158 height 12
type input "Bahar Baharmawati@hotmail.com (109426)"
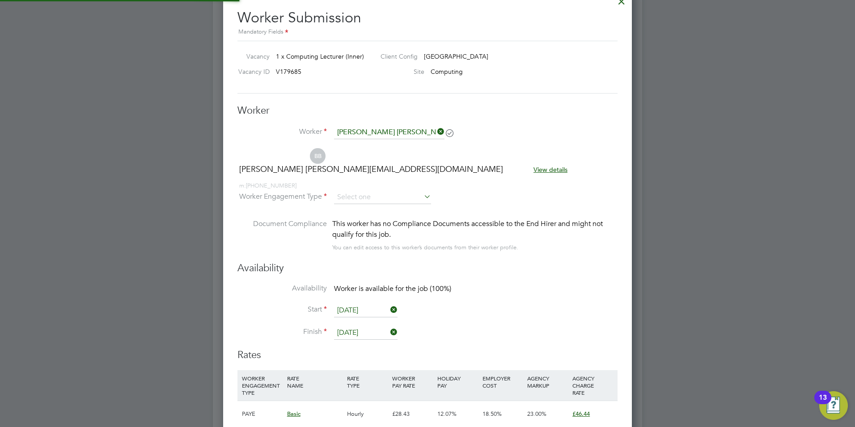
scroll to position [743, 409]
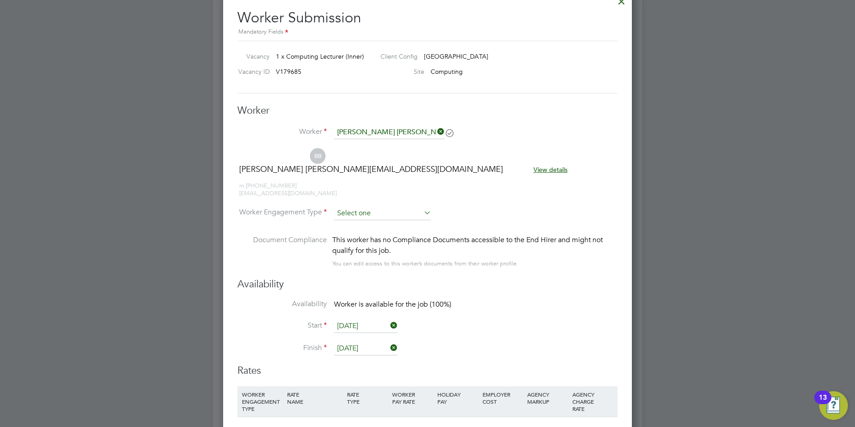
click at [368, 207] on input at bounding box center [382, 213] width 97 height 13
click at [361, 207] on li "Contract" at bounding box center [383, 210] width 98 height 12
type input "Contract"
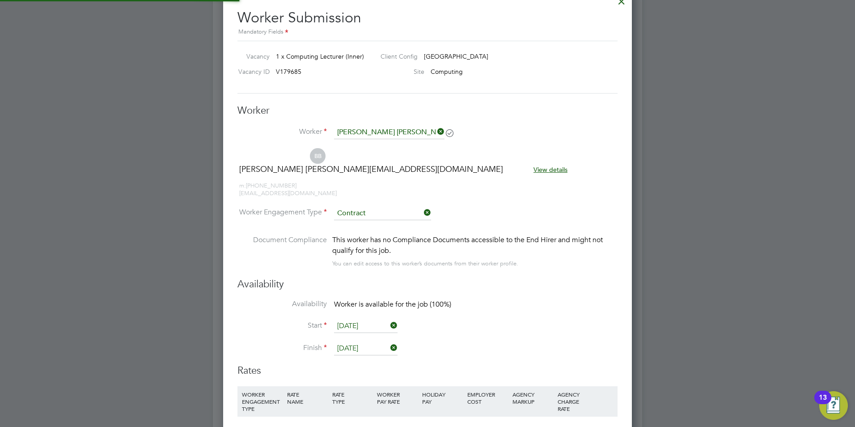
scroll to position [782, 409]
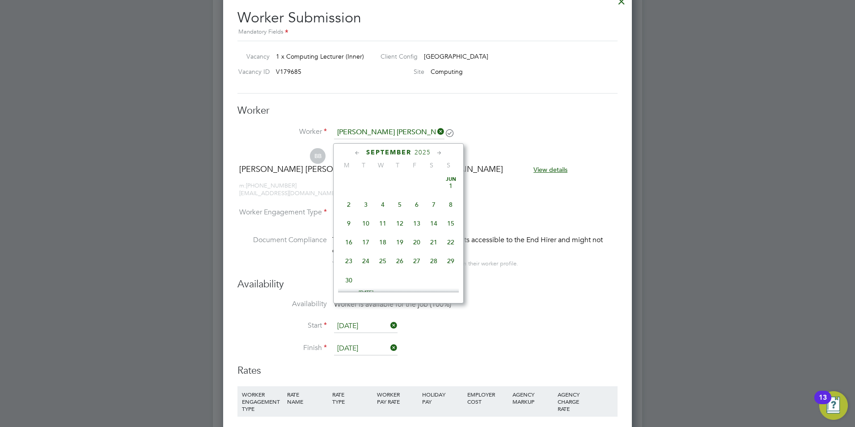
click at [369, 319] on input "[DATE]" at bounding box center [366, 325] width 64 height 13
click at [349, 212] on span "Sep" at bounding box center [348, 210] width 17 height 4
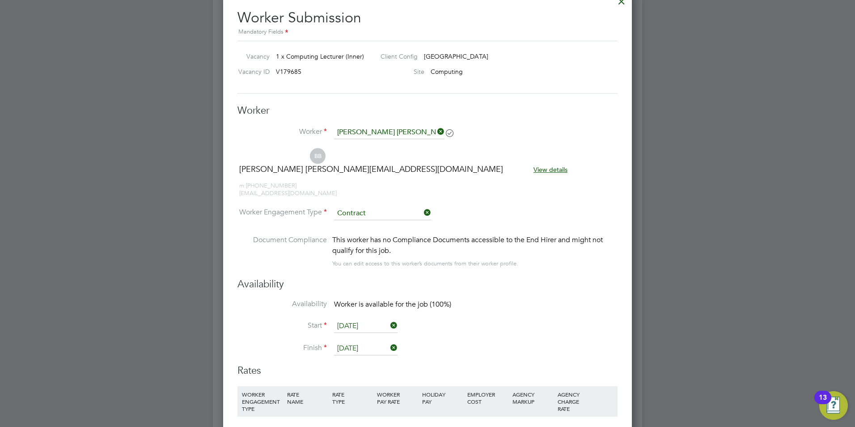
click at [370, 342] on input "[DATE]" at bounding box center [366, 348] width 64 height 13
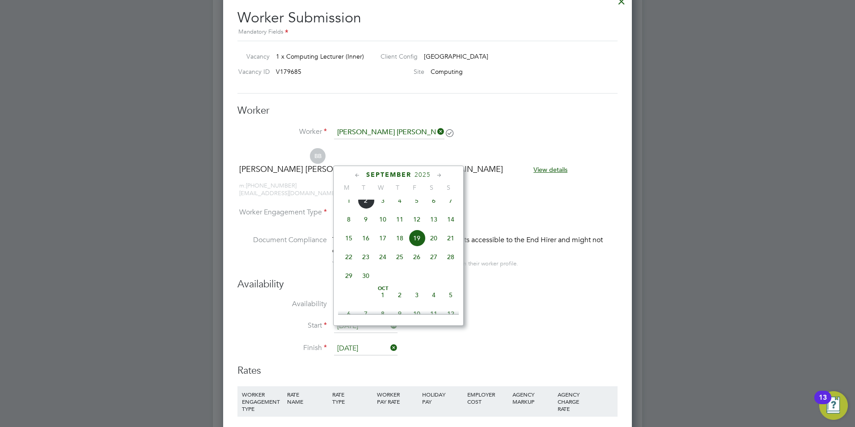
click at [413, 243] on span "19" at bounding box center [416, 237] width 17 height 17
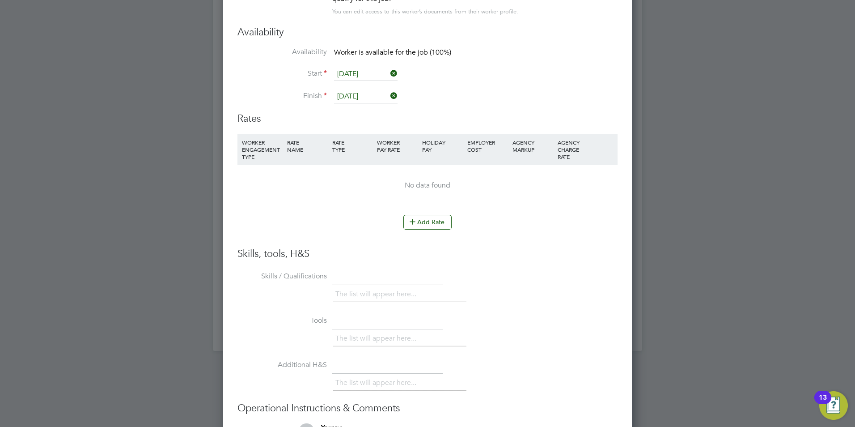
scroll to position [1834, 0]
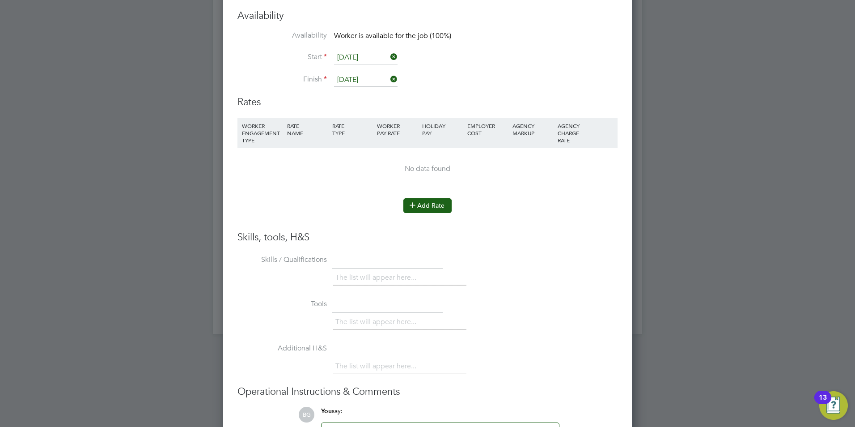
click at [433, 198] on button "Add Rate" at bounding box center [428, 205] width 48 height 14
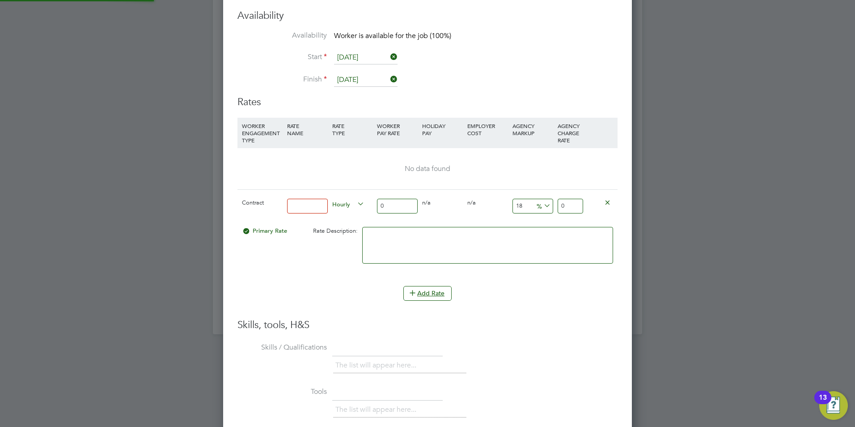
scroll to position [4, 4]
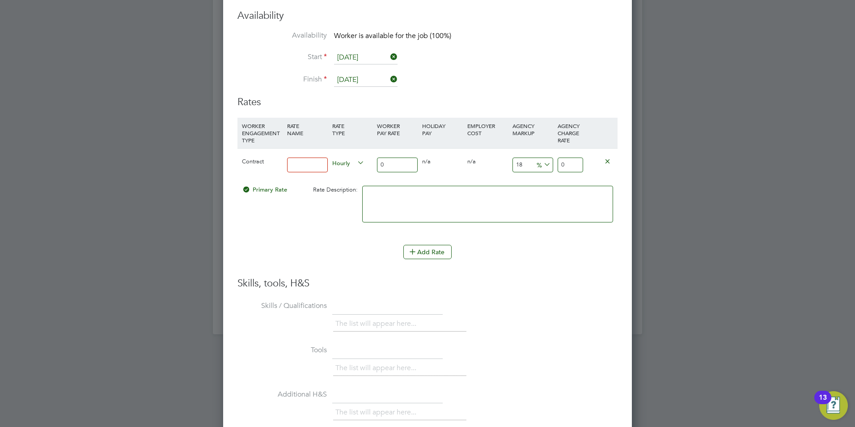
click at [312, 157] on input at bounding box center [307, 164] width 41 height 15
type input "basic"
drag, startPoint x: 381, startPoint y: 157, endPoint x: 387, endPoint y: 151, distance: 8.5
click at [381, 157] on div "0" at bounding box center [397, 165] width 45 height 33
click at [387, 157] on input "0" at bounding box center [397, 164] width 41 height 15
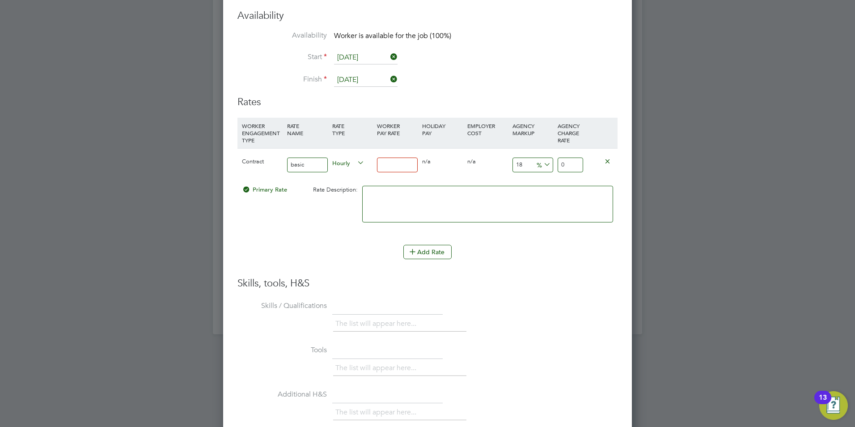
type input "4"
type input "4.72"
type input "40"
type input "47.2"
type input "40"
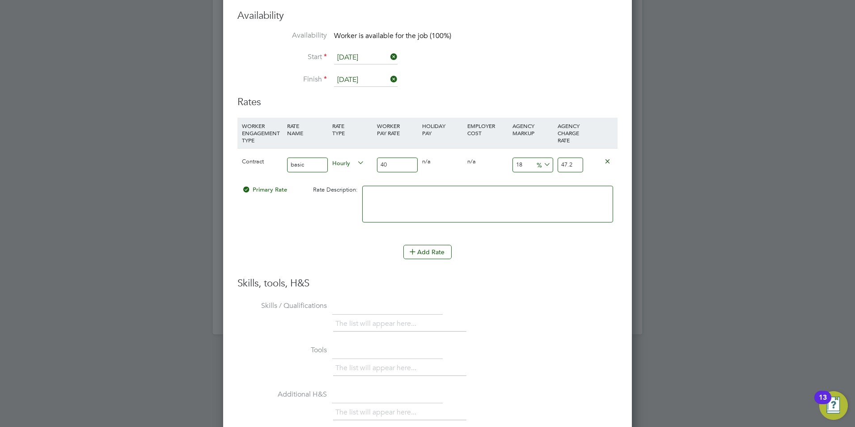
drag, startPoint x: 531, startPoint y: 147, endPoint x: 505, endPoint y: 149, distance: 26.0
click at [505, 151] on div "Contract basic Hourly 40 0 n/a 0 n/a 18 7.2 % 47.2" at bounding box center [428, 164] width 380 height 33
type input "2"
type input "40.8"
type input "23"
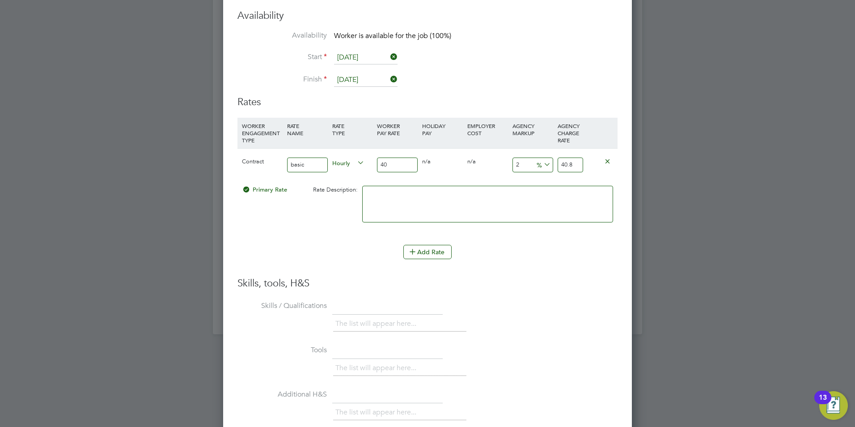
type input "49.2"
type input "23"
click at [645, 268] on div at bounding box center [427, 213] width 855 height 427
click at [585, 280] on div "Skills, tools, H&S Skills / Qualifications The list will appear here... Tools T…" at bounding box center [428, 398] width 380 height 242
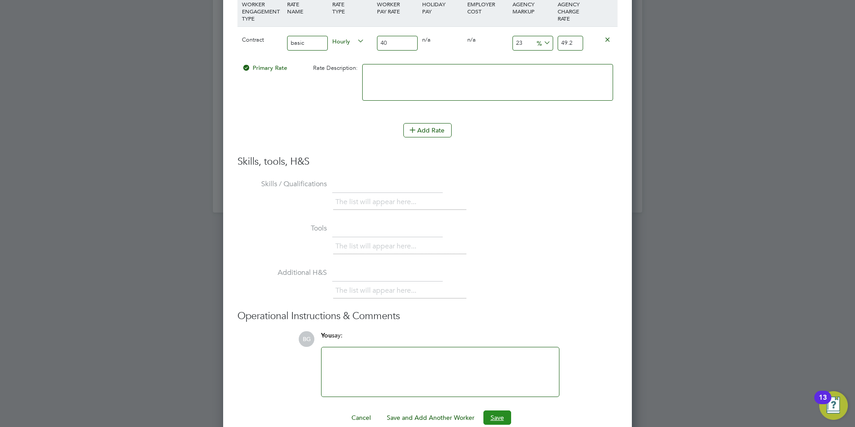
click at [501, 410] on button "Save" at bounding box center [498, 417] width 28 height 14
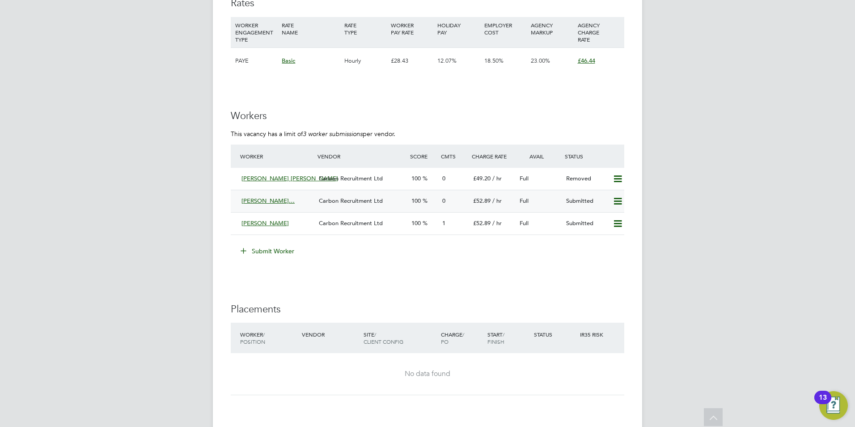
click at [277, 197] on span "Bahar Baharmawati@ho…" at bounding box center [268, 201] width 53 height 8
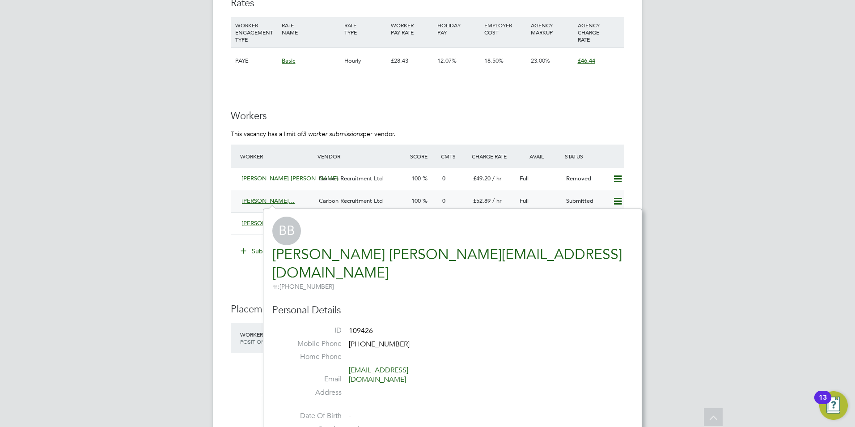
click at [276, 196] on div "[PERSON_NAME]…" at bounding box center [276, 201] width 77 height 15
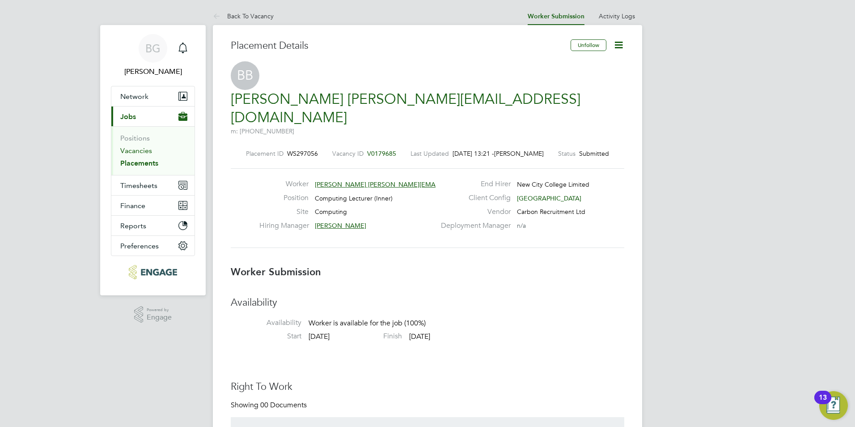
click at [139, 149] on link "Vacancies" at bounding box center [136, 150] width 32 height 8
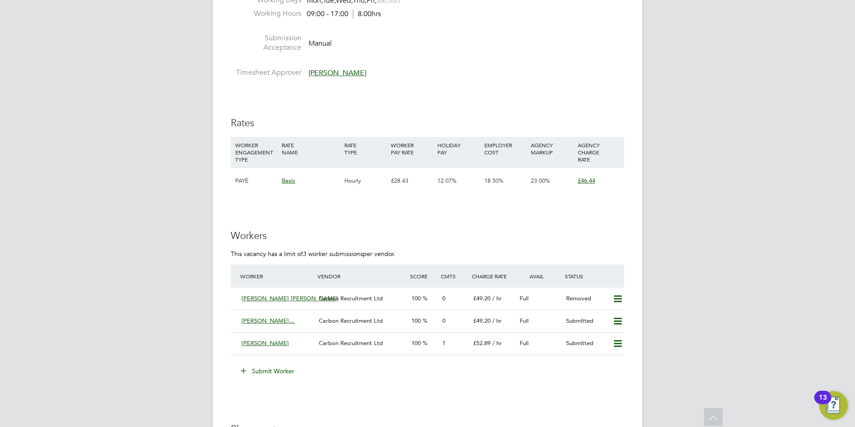
scroll to position [1476, 0]
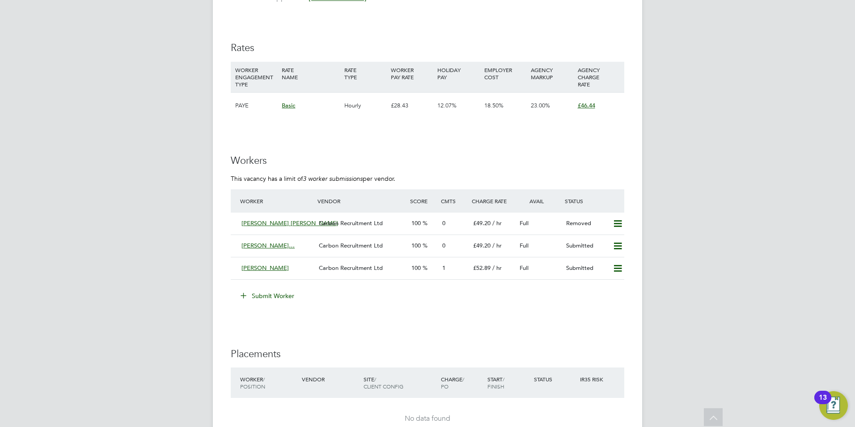
click at [278, 294] on button "Submit Worker" at bounding box center [267, 296] width 67 height 14
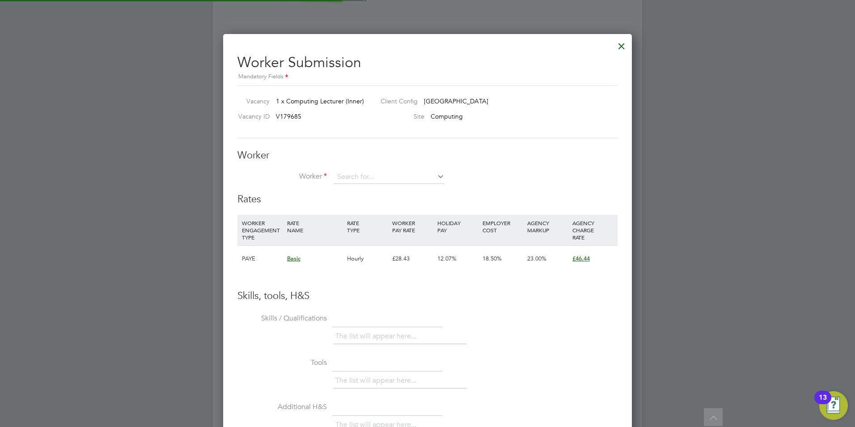
scroll to position [13, 233]
click at [627, 47] on div at bounding box center [622, 44] width 16 height 16
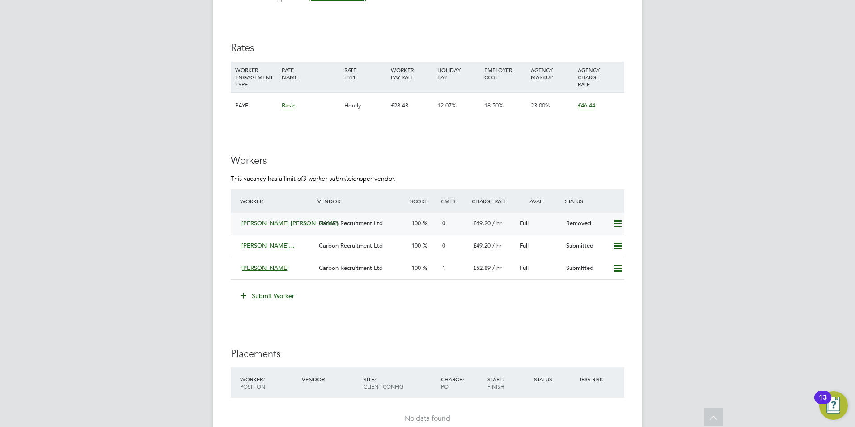
click at [285, 222] on span "[PERSON_NAME] [PERSON_NAME]" at bounding box center [290, 223] width 97 height 8
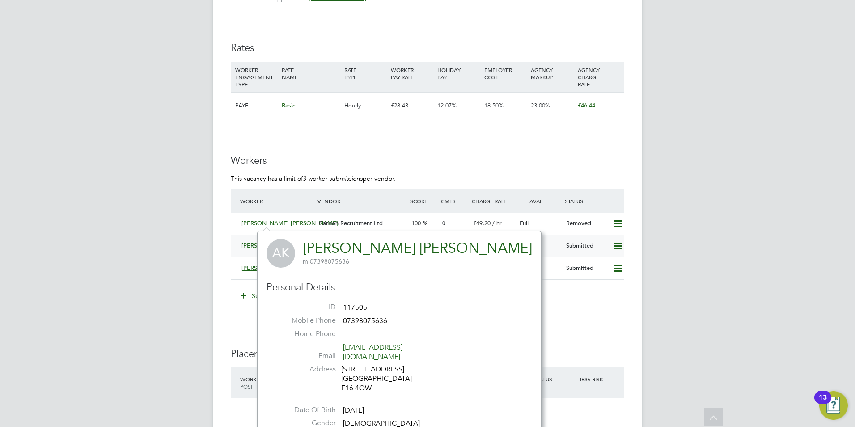
click at [246, 243] on span "[PERSON_NAME]…" at bounding box center [268, 246] width 53 height 8
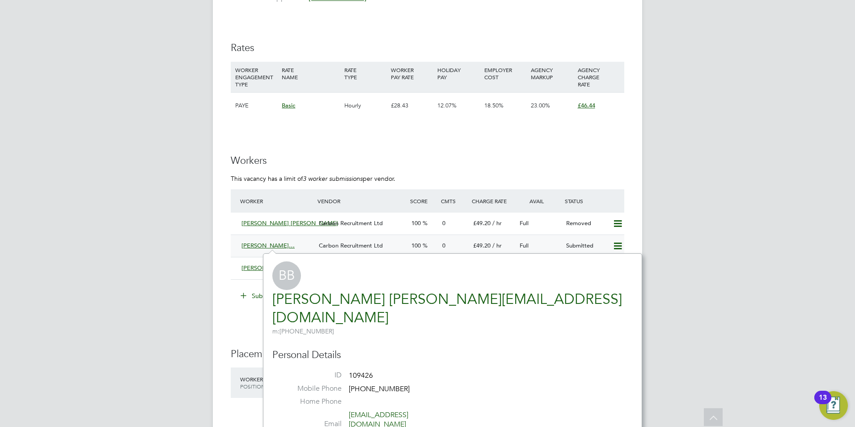
click at [246, 243] on span "[PERSON_NAME]…" at bounding box center [268, 246] width 53 height 8
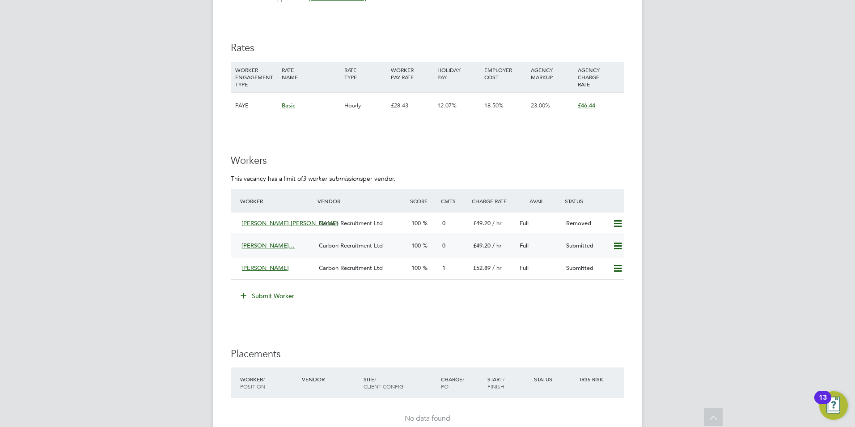
click at [246, 243] on span "[PERSON_NAME]…" at bounding box center [268, 246] width 53 height 8
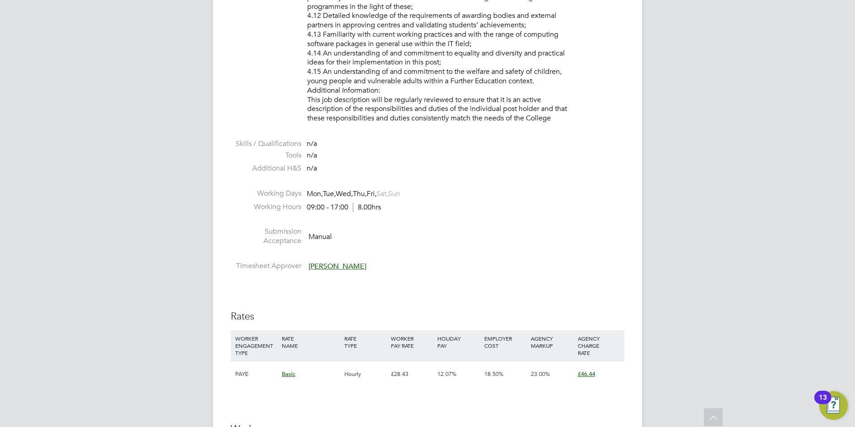
scroll to position [1431, 0]
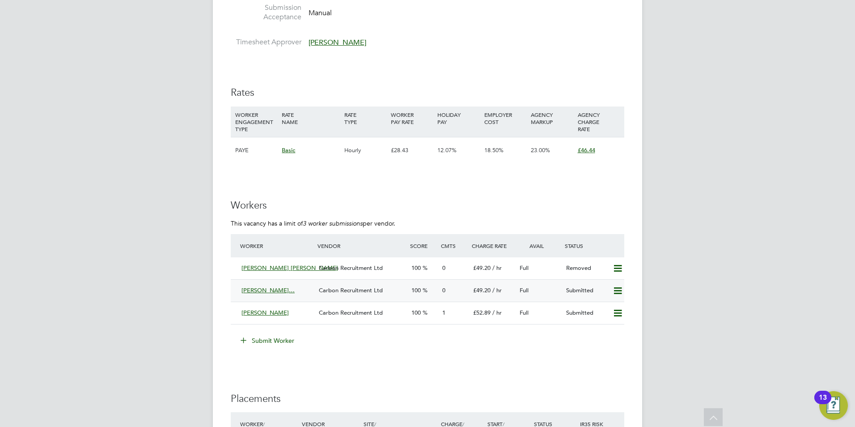
click at [266, 286] on span "[PERSON_NAME]…" at bounding box center [268, 290] width 53 height 8
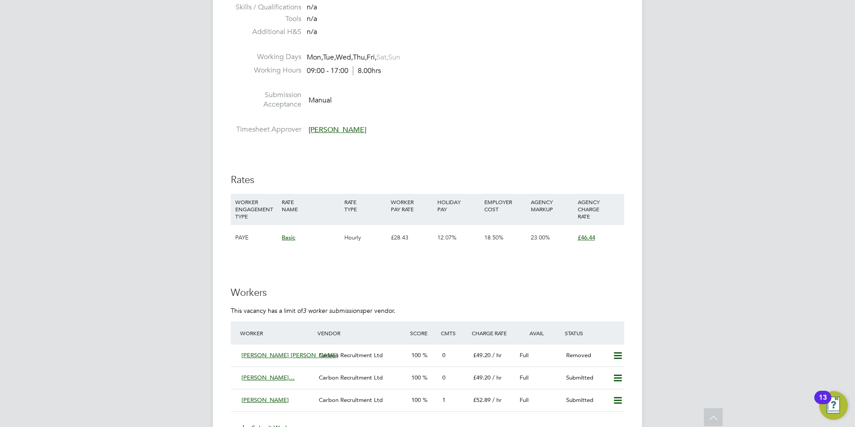
scroll to position [1476, 0]
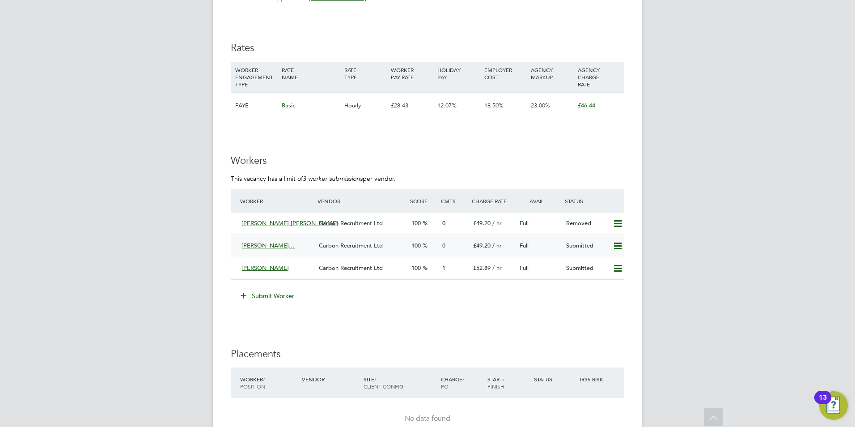
click at [279, 248] on span "[PERSON_NAME]…" at bounding box center [268, 246] width 53 height 8
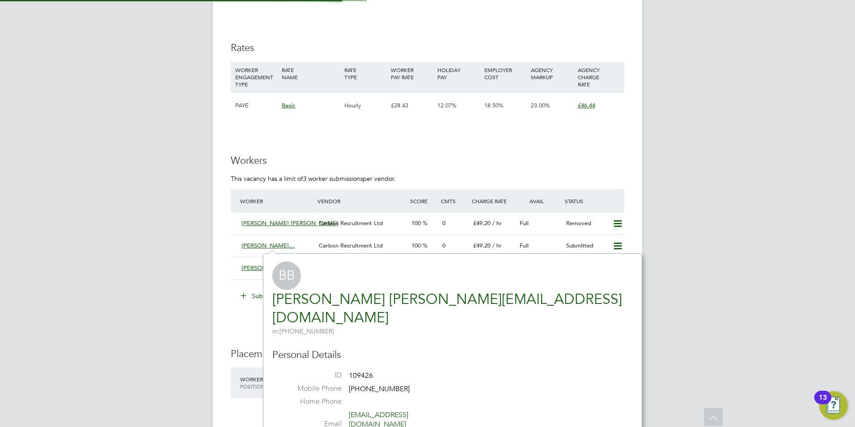
scroll to position [210, 268]
click at [267, 244] on span "[PERSON_NAME]…" at bounding box center [268, 246] width 53 height 8
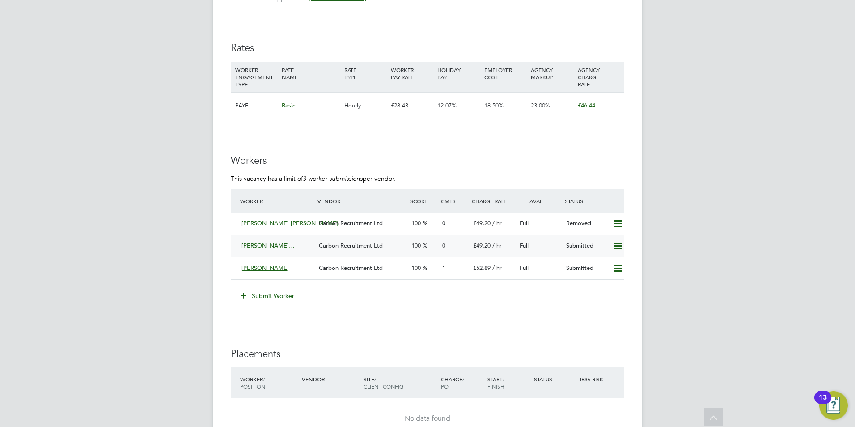
click at [267, 244] on span "[PERSON_NAME]…" at bounding box center [268, 246] width 53 height 8
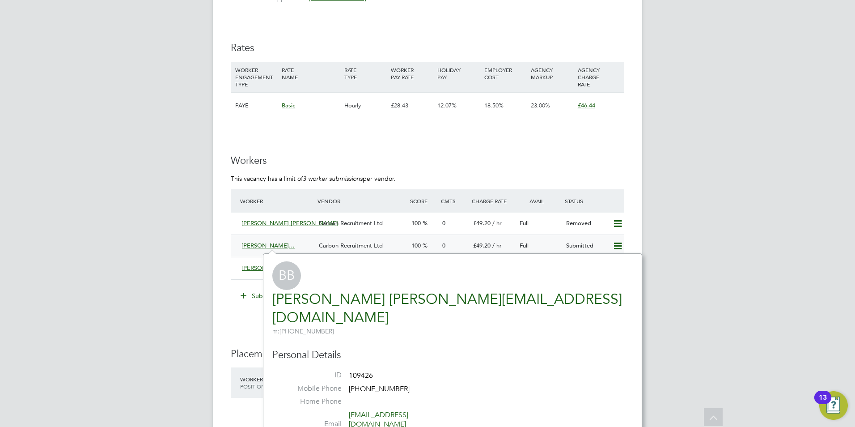
click at [267, 244] on span "[PERSON_NAME]…" at bounding box center [268, 246] width 53 height 8
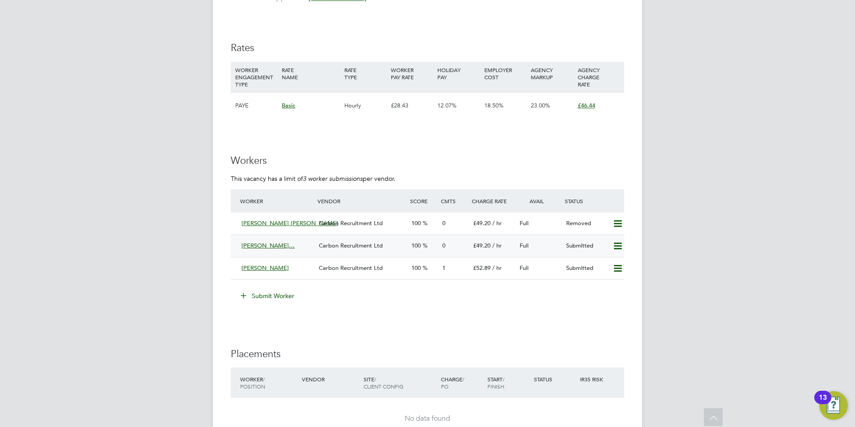
click at [267, 244] on span "[PERSON_NAME]…" at bounding box center [268, 246] width 53 height 8
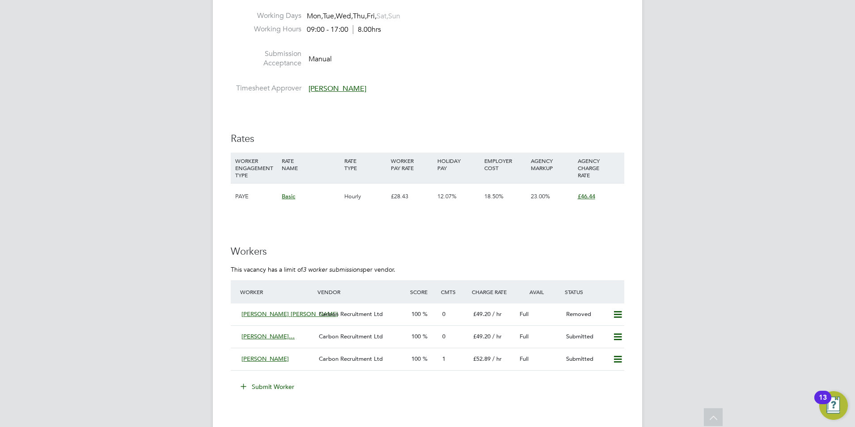
scroll to position [1468, 0]
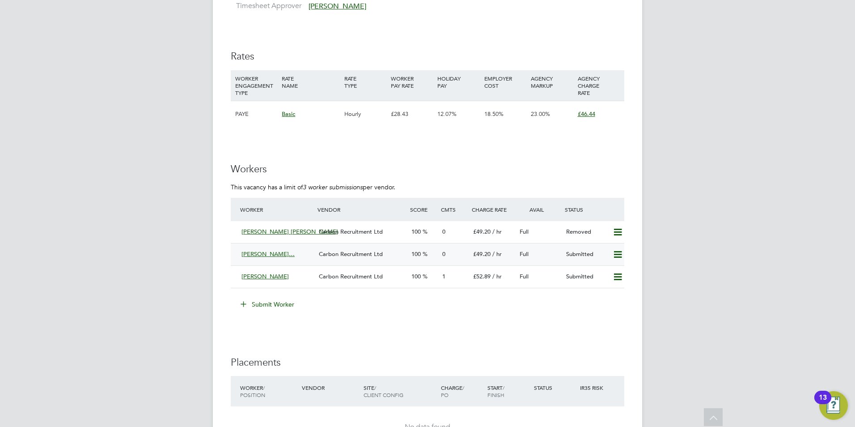
click at [287, 256] on span "[PERSON_NAME]…" at bounding box center [268, 254] width 53 height 8
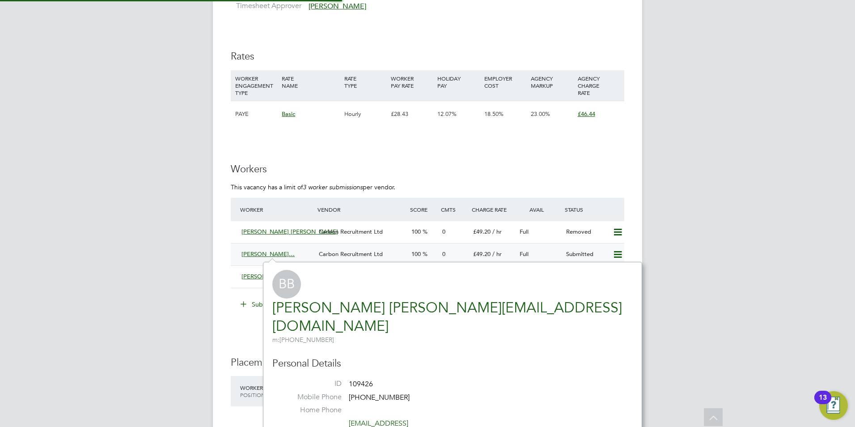
scroll to position [210, 268]
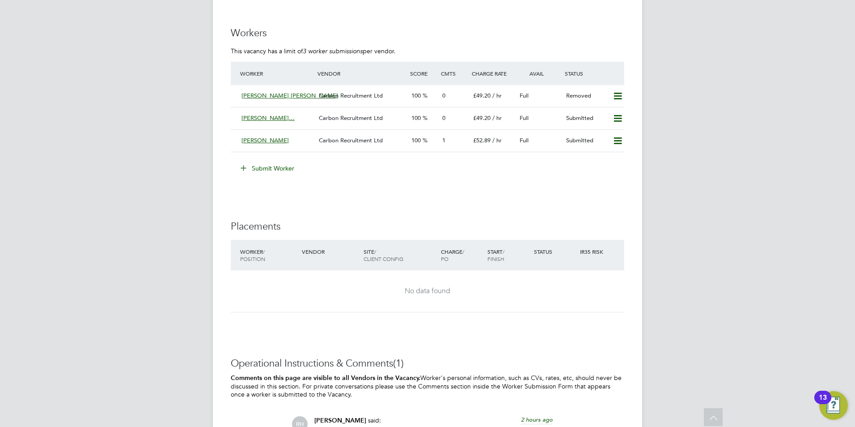
scroll to position [1610, 0]
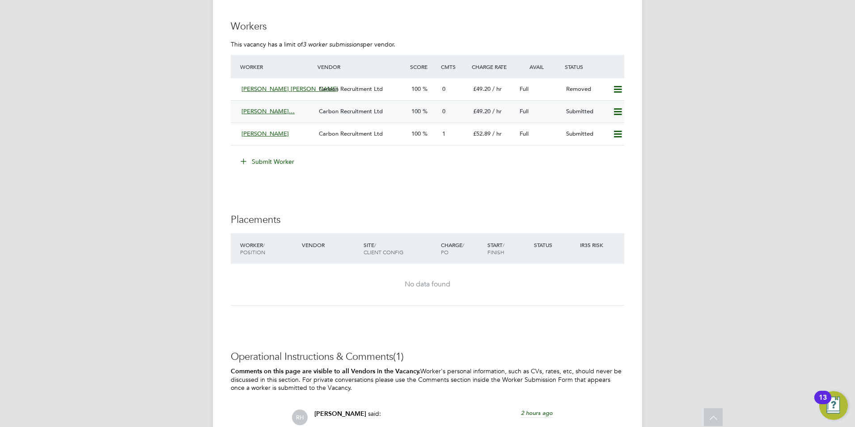
click at [284, 115] on div "[PERSON_NAME]…" at bounding box center [276, 111] width 77 height 15
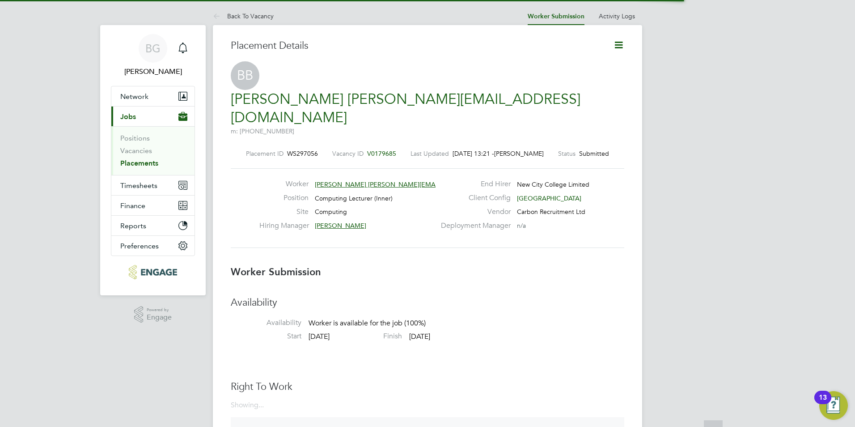
scroll to position [4, 4]
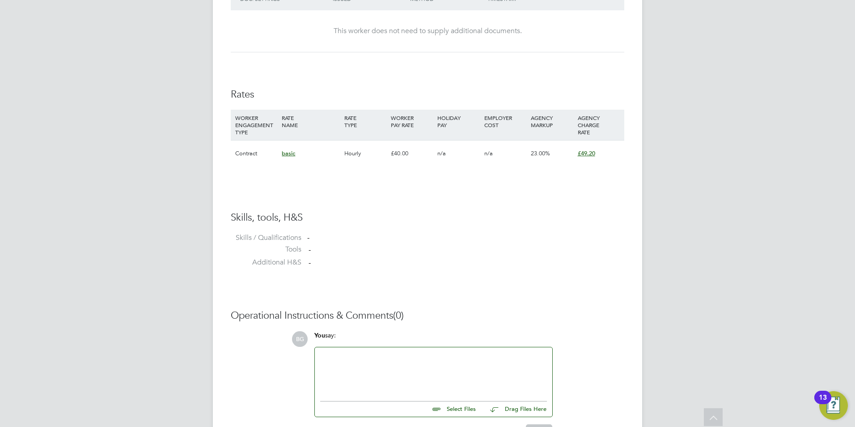
click at [445, 401] on input "file" at bounding box center [480, 407] width 134 height 13
type input "C:\fakepath\Bahar-Ali_6353060.docx"
click at [367, 396] on li "Bahar-Ali_6353060.docx" at bounding box center [433, 400] width 227 height 8
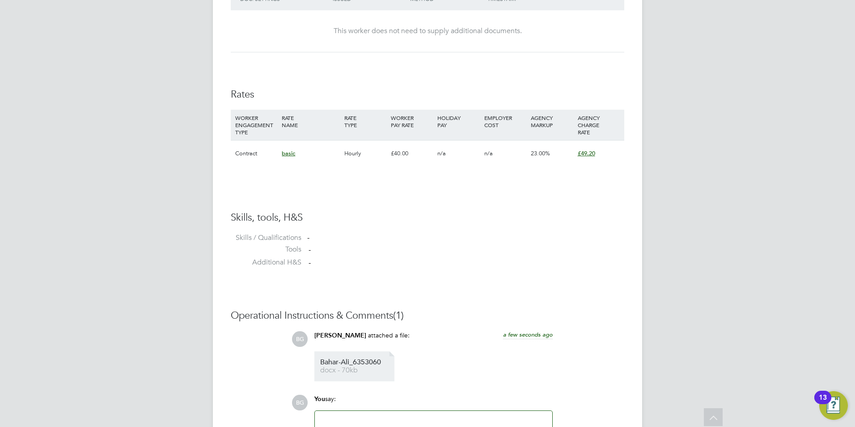
click at [337, 351] on li "Bahar-Ali_6353060 docx - 70kb" at bounding box center [354, 366] width 80 height 30
click at [350, 367] on span "docx - 70kb" at bounding box center [356, 370] width 72 height 7
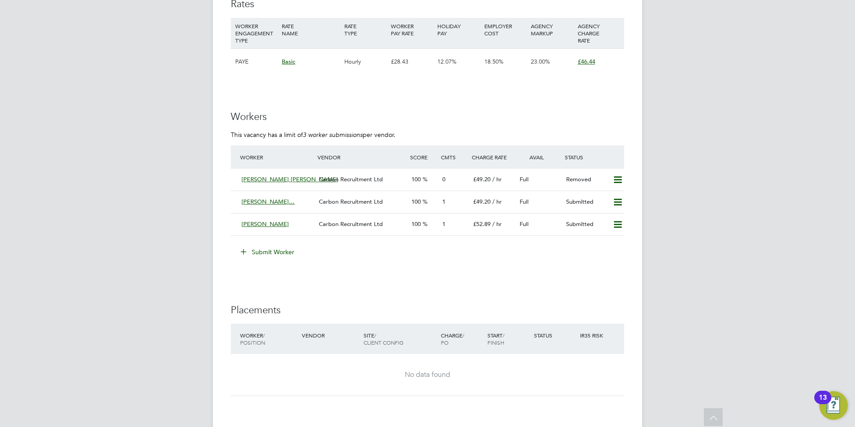
scroll to position [1521, 0]
click at [265, 225] on span "[PERSON_NAME]" at bounding box center [265, 223] width 47 height 8
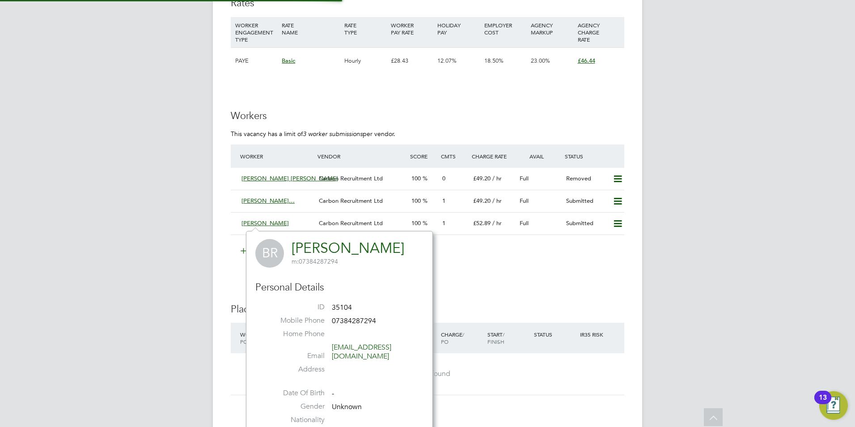
scroll to position [210, 187]
click at [260, 202] on span "[PERSON_NAME]…" at bounding box center [268, 201] width 53 height 8
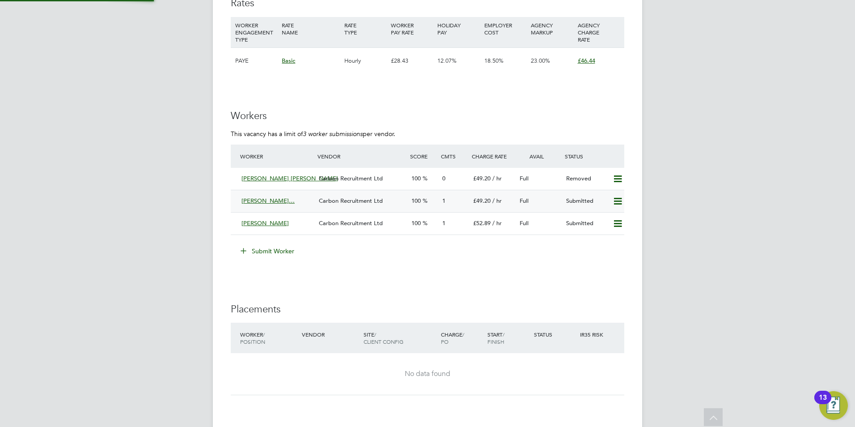
scroll to position [8, 68]
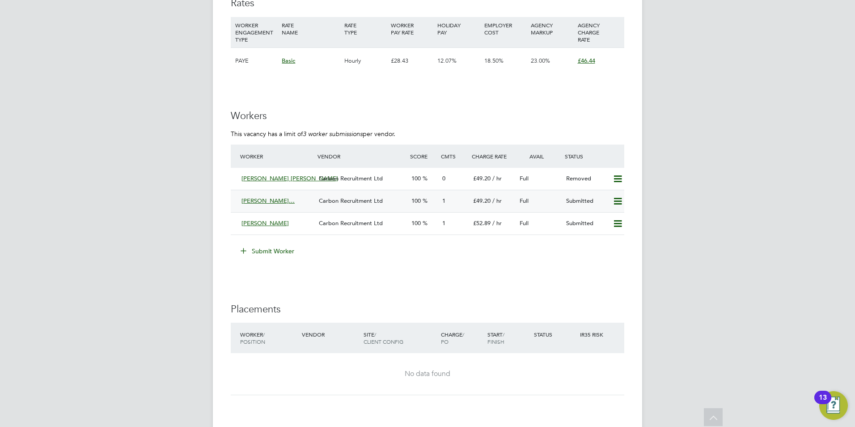
click at [271, 201] on span "[PERSON_NAME]…" at bounding box center [268, 201] width 53 height 8
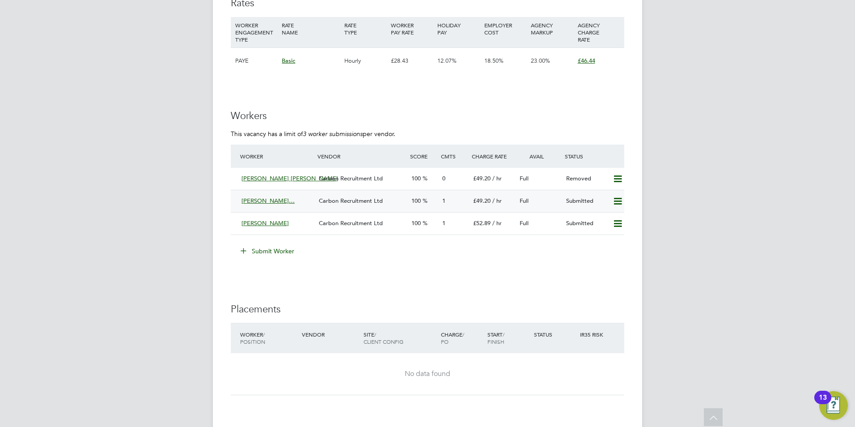
click at [291, 203] on span "[PERSON_NAME]…" at bounding box center [268, 201] width 53 height 8
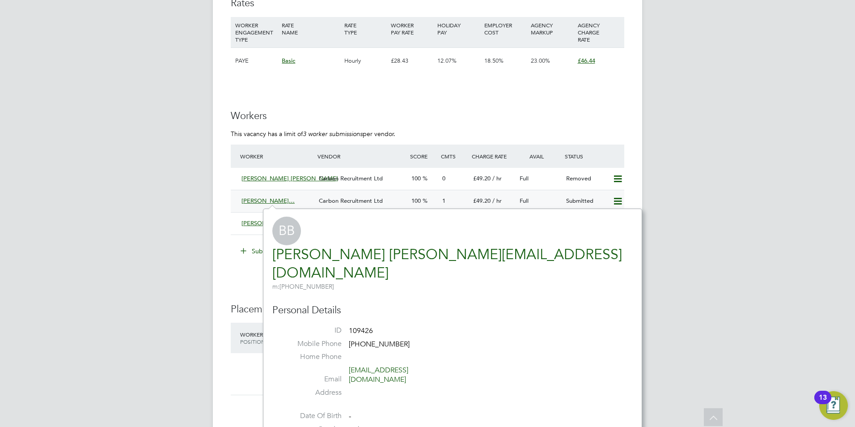
click at [269, 200] on span "[PERSON_NAME]…" at bounding box center [268, 201] width 53 height 8
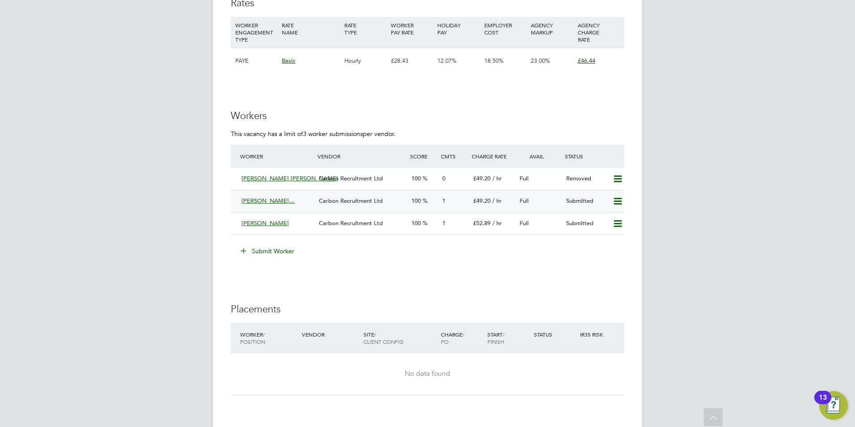
click at [269, 200] on span "[PERSON_NAME]…" at bounding box center [268, 201] width 53 height 8
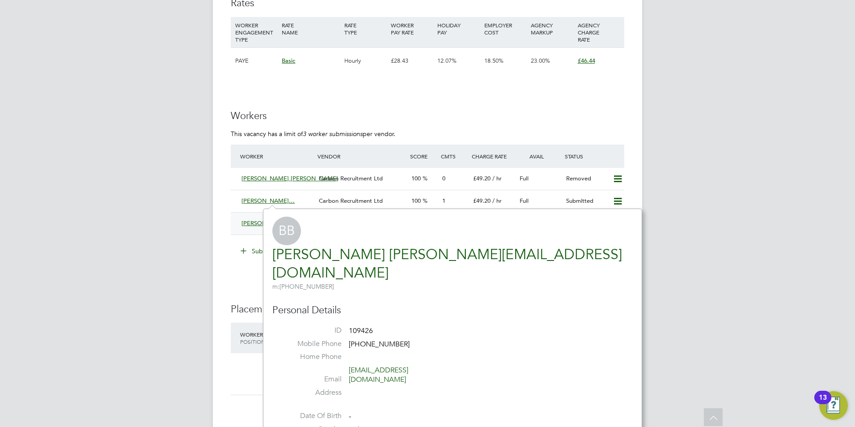
click at [253, 223] on span "[PERSON_NAME]" at bounding box center [265, 223] width 47 height 8
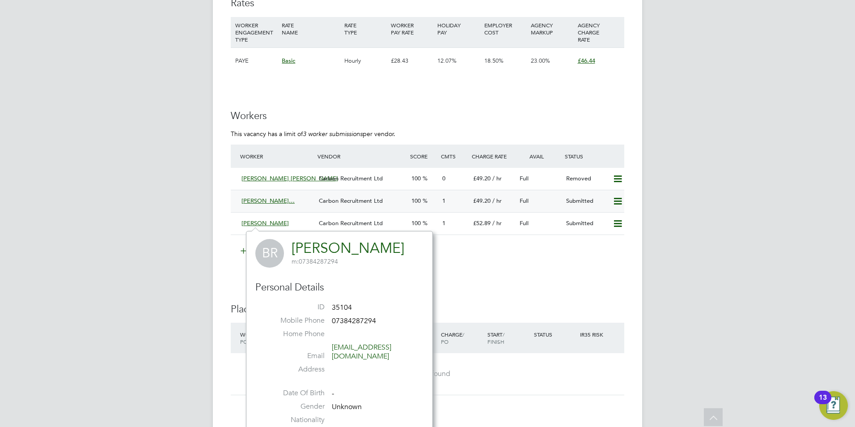
click at [256, 202] on span "[PERSON_NAME]…" at bounding box center [268, 201] width 53 height 8
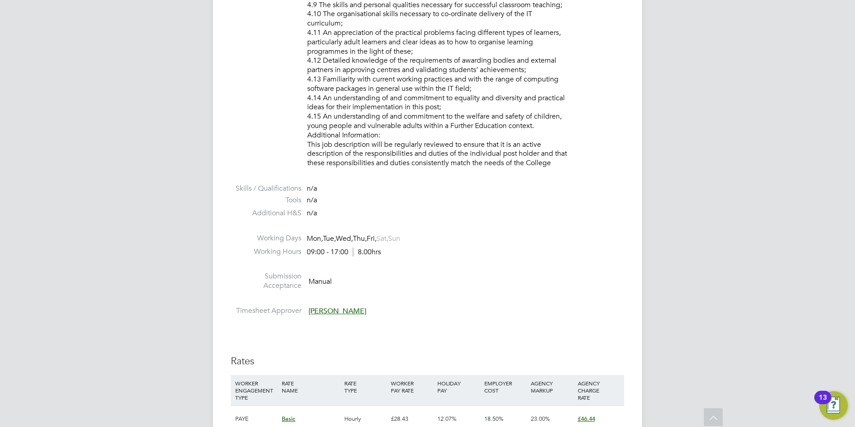
scroll to position [1431, 0]
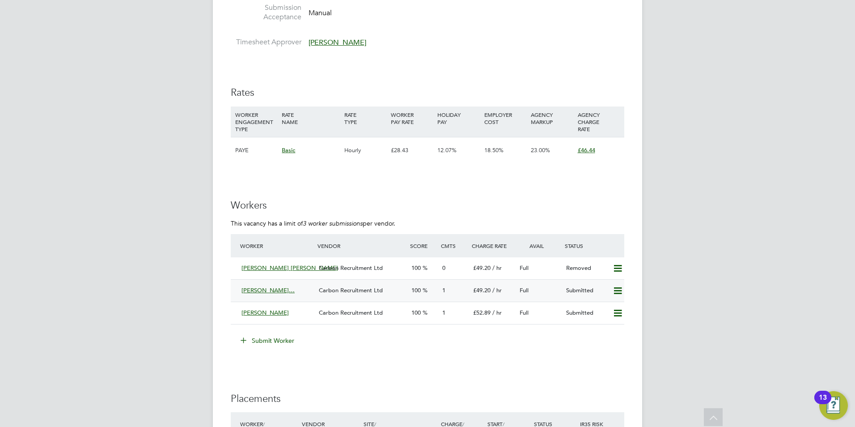
click at [263, 286] on span "[PERSON_NAME]…" at bounding box center [268, 290] width 53 height 8
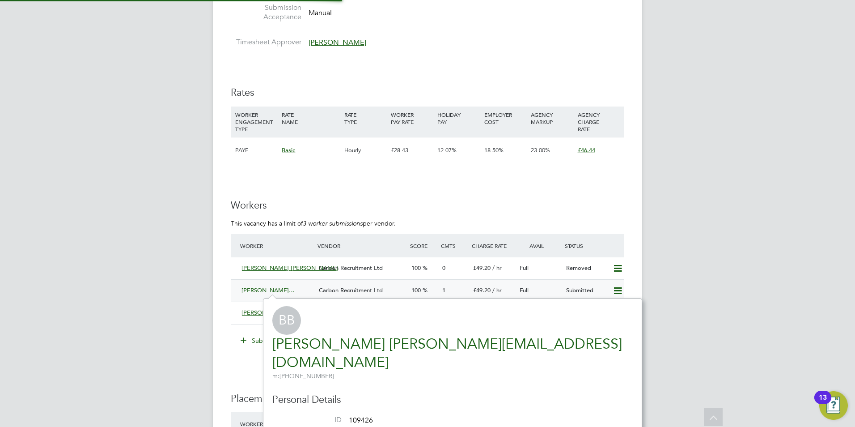
scroll to position [210, 268]
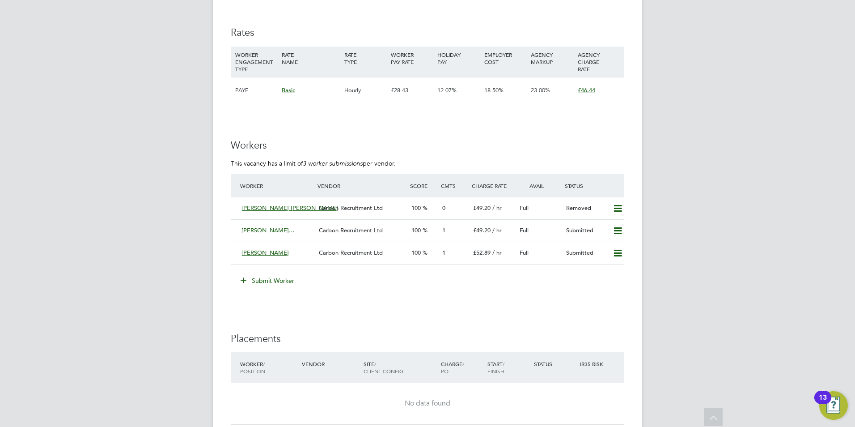
scroll to position [1566, 0]
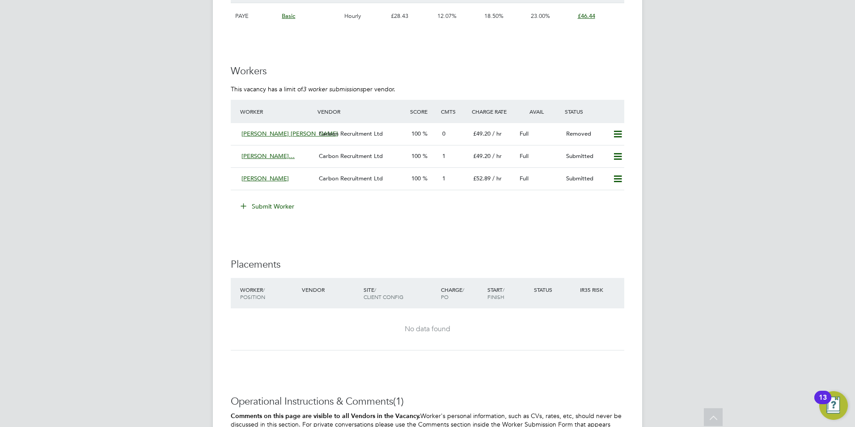
click at [278, 204] on button "Submit Worker" at bounding box center [267, 206] width 67 height 14
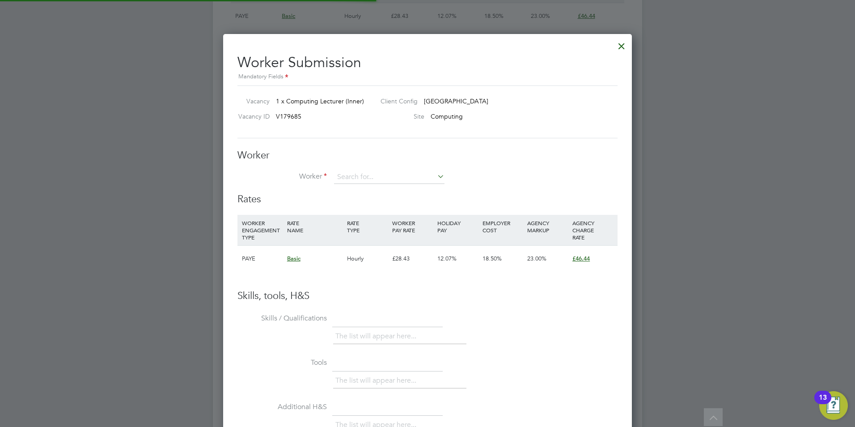
scroll to position [26, 61]
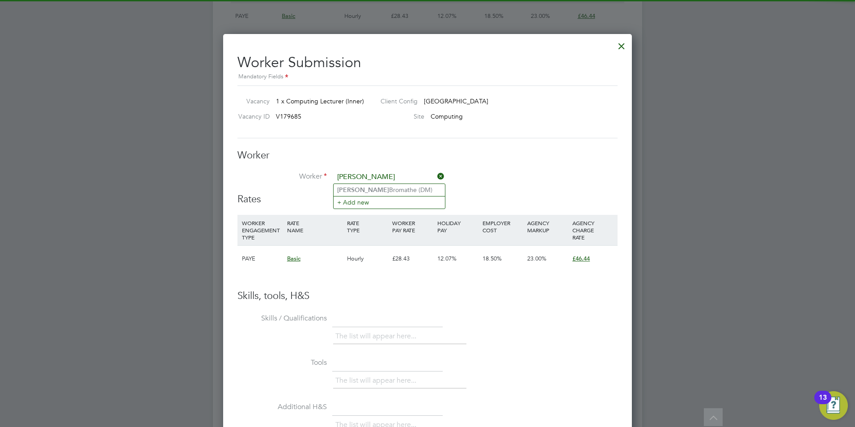
click at [393, 183] on input "[PERSON_NAME]" at bounding box center [389, 176] width 110 height 13
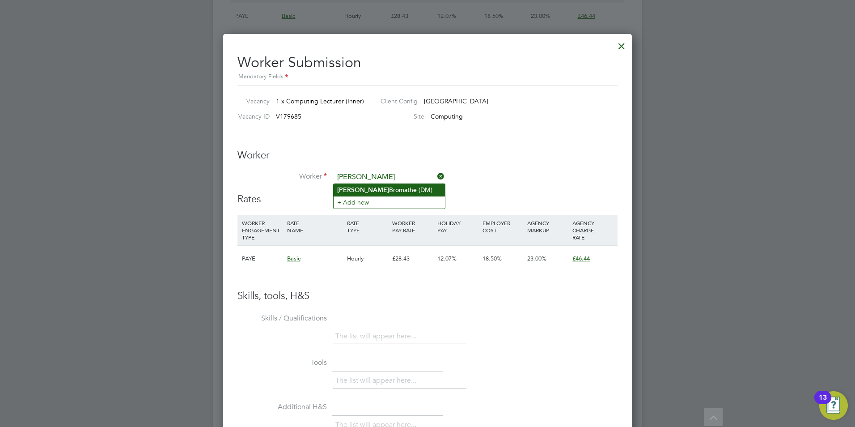
click at [388, 189] on li "[PERSON_NAME] (DM)" at bounding box center [389, 190] width 111 height 12
type input "[PERSON_NAME] (DM)"
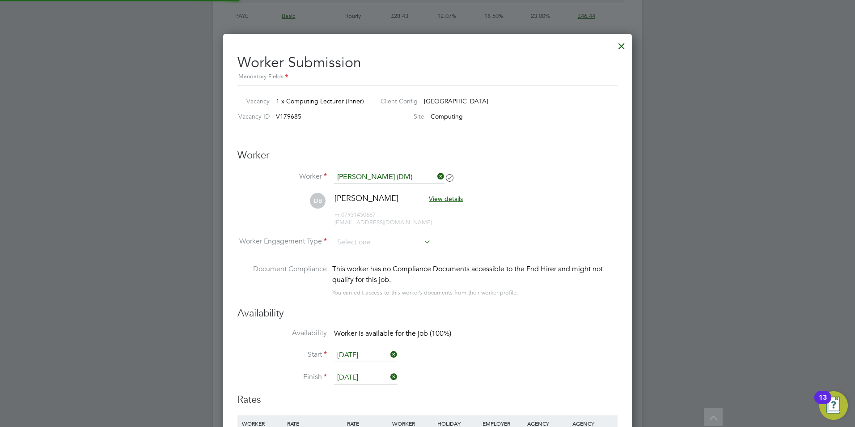
scroll to position [743, 409]
click at [368, 241] on input at bounding box center [382, 242] width 97 height 13
click at [370, 260] on li "Contract" at bounding box center [383, 255] width 98 height 12
type input "Contract"
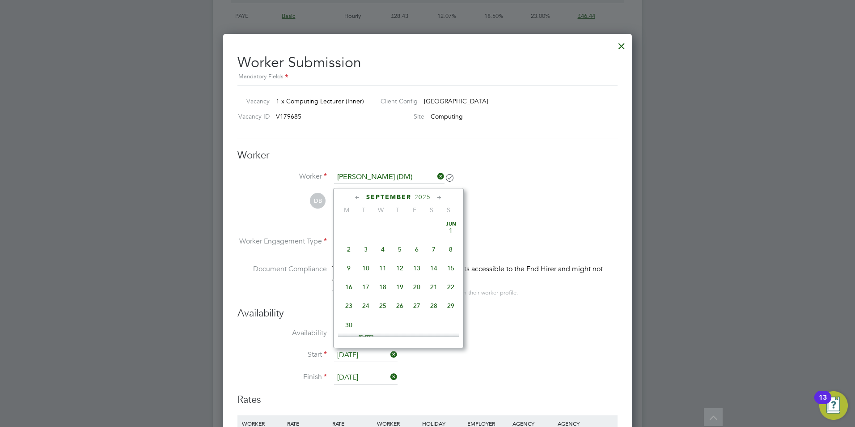
click at [363, 351] on input "[DATE]" at bounding box center [366, 354] width 64 height 13
click at [348, 267] on span "[DATE]" at bounding box center [348, 261] width 17 height 17
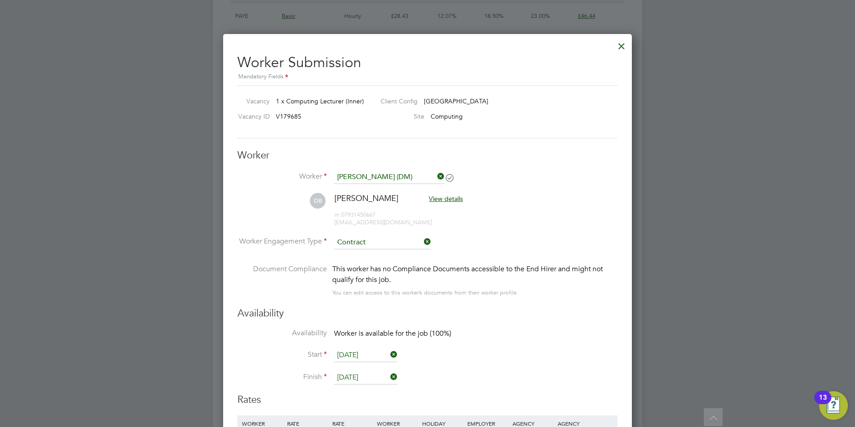
click at [365, 376] on input "[DATE]" at bounding box center [366, 377] width 64 height 13
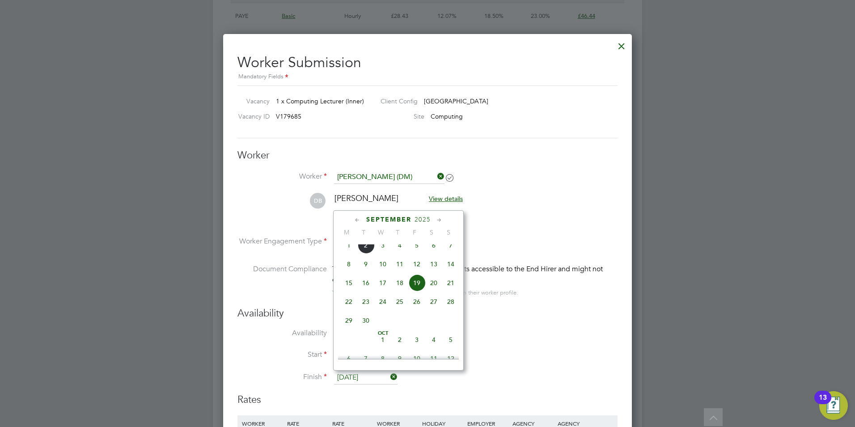
click at [412, 289] on span "19" at bounding box center [416, 282] width 17 height 17
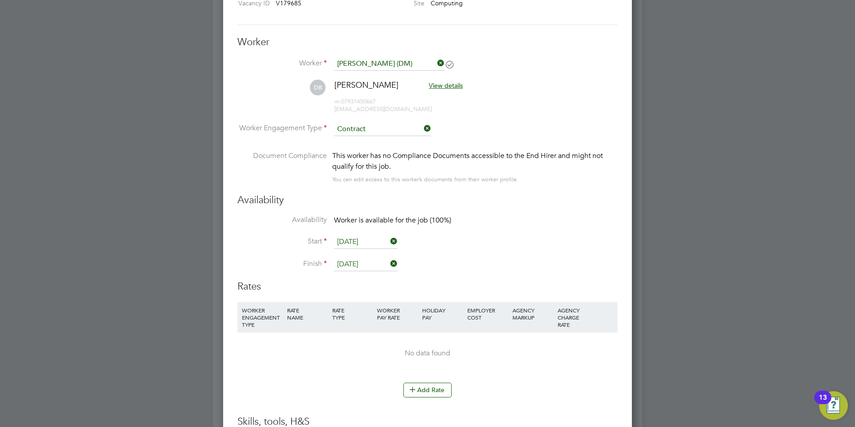
scroll to position [1700, 0]
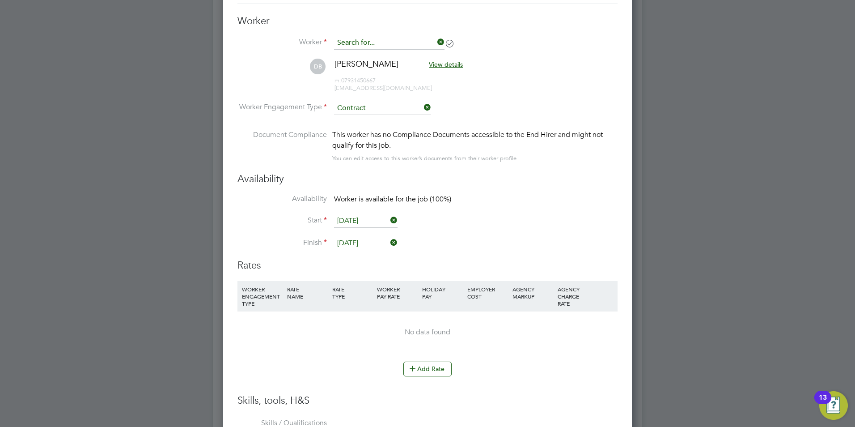
click at [425, 40] on input at bounding box center [389, 42] width 110 height 13
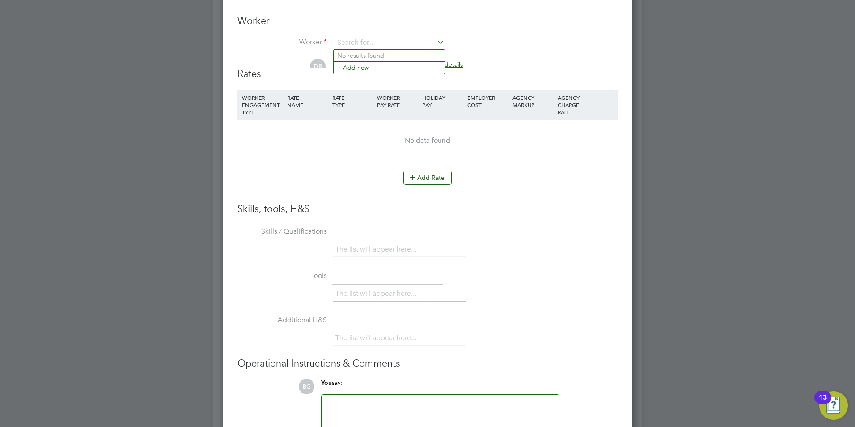
scroll to position [4, 4]
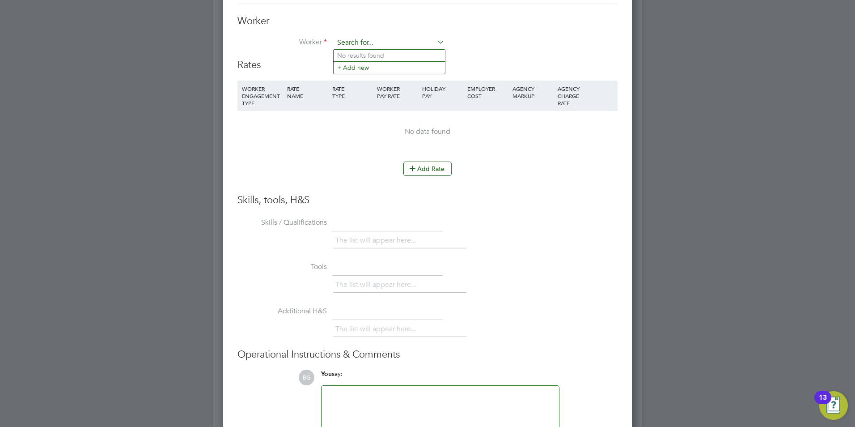
click at [407, 40] on input at bounding box center [389, 42] width 110 height 13
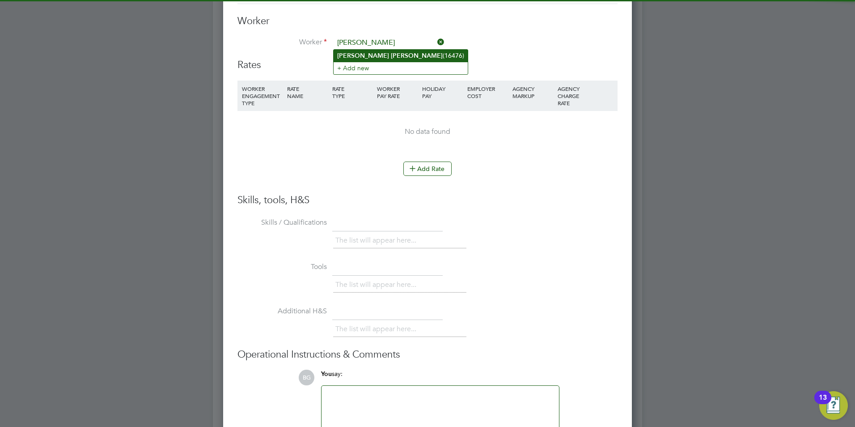
click at [399, 52] on li "[PERSON_NAME] (16476)" at bounding box center [401, 56] width 134 height 12
type input "[PERSON_NAME] (16476)"
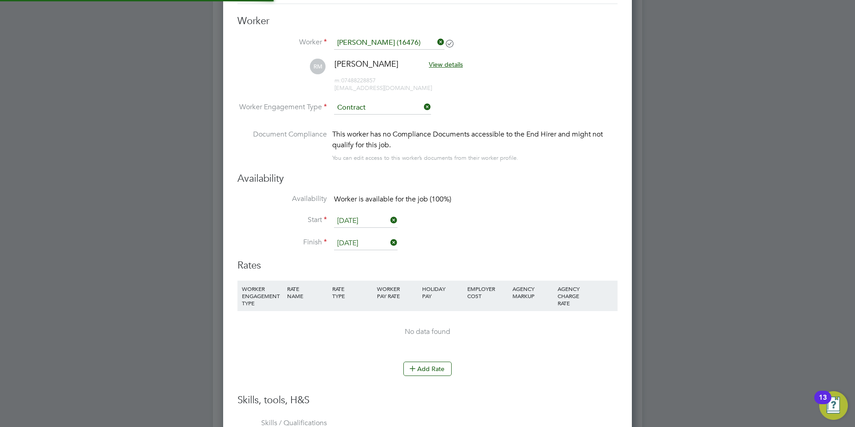
scroll to position [782, 409]
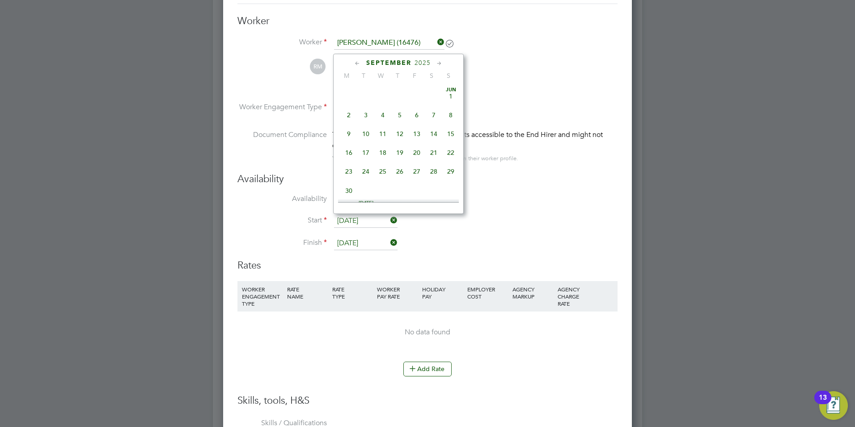
click at [365, 215] on input "[DATE]" at bounding box center [366, 220] width 64 height 13
click at [350, 133] on span "[DATE]" at bounding box center [348, 127] width 17 height 17
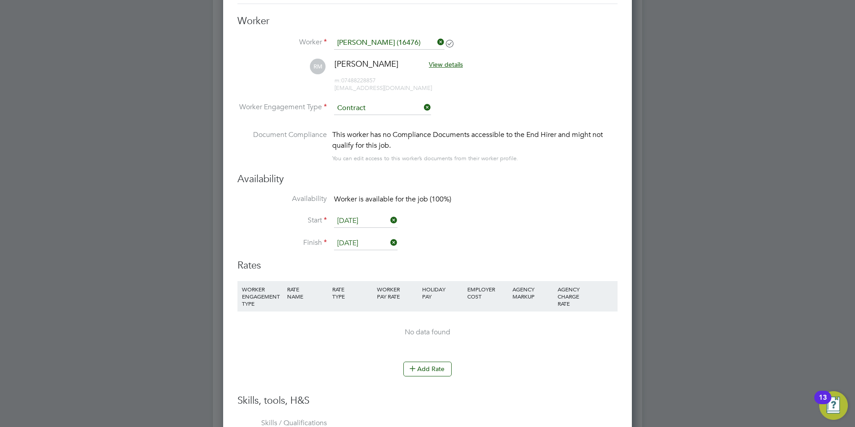
click at [356, 240] on input "[DATE]" at bounding box center [366, 243] width 64 height 13
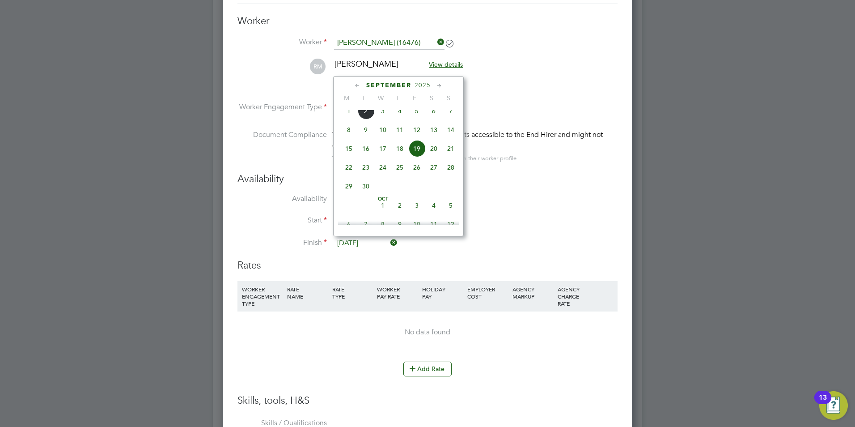
drag, startPoint x: 415, startPoint y: 157, endPoint x: 414, endPoint y: 168, distance: 10.4
click at [414, 157] on span "19" at bounding box center [416, 148] width 17 height 17
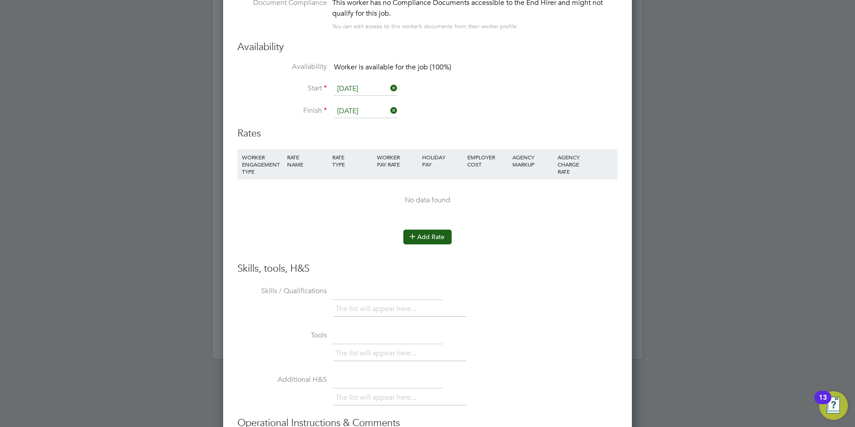
scroll to position [1834, 0]
click at [429, 234] on button "Add Rate" at bounding box center [428, 234] width 48 height 14
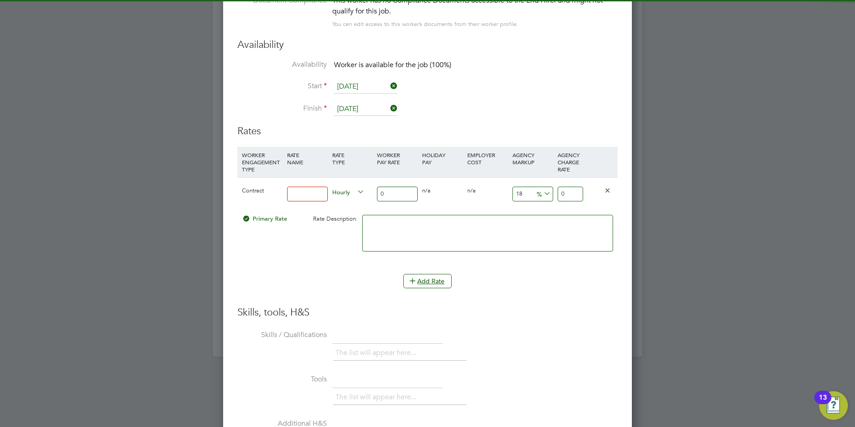
click at [323, 201] on div at bounding box center [307, 194] width 45 height 33
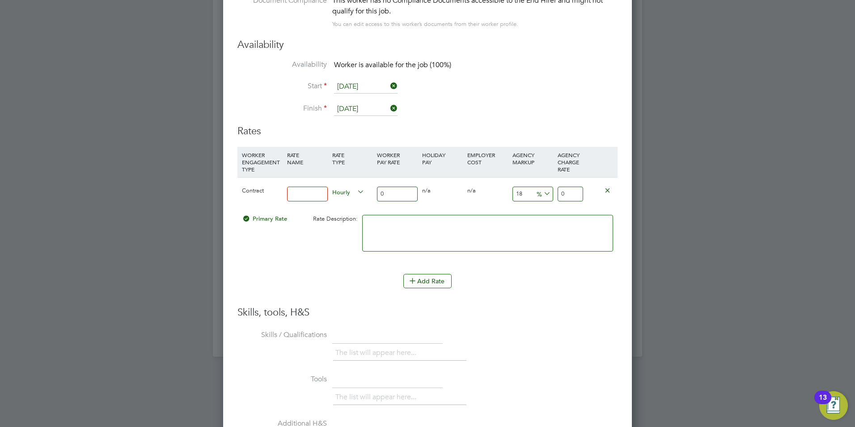
click at [322, 198] on input at bounding box center [307, 194] width 41 height 15
type input "basic"
click at [397, 196] on input "0" at bounding box center [397, 194] width 41 height 15
click at [415, 223] on textarea at bounding box center [487, 233] width 251 height 37
click at [388, 189] on input "0" at bounding box center [397, 194] width 41 height 15
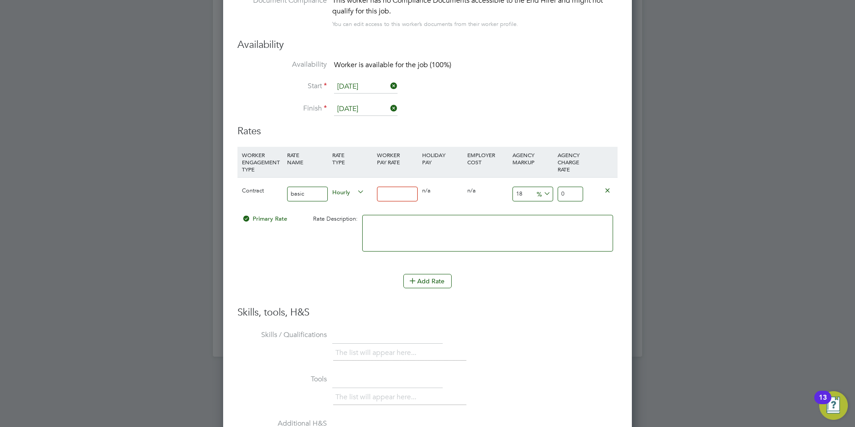
type input "4"
type input "4.72"
type input "40"
type input "47.2"
type input "40"
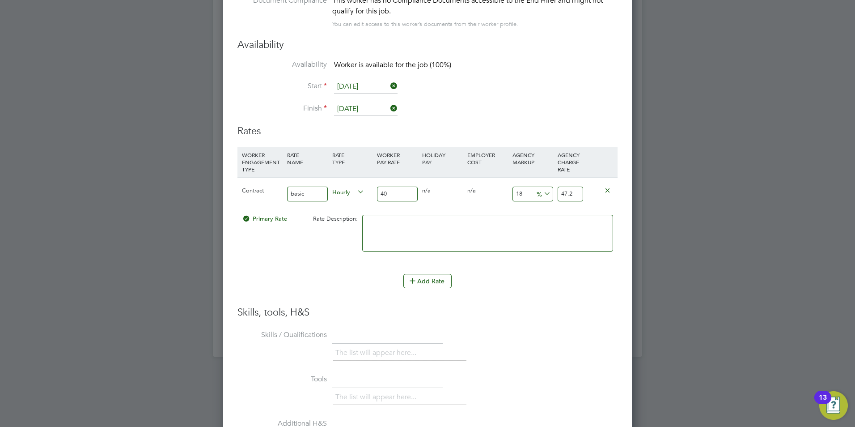
click at [532, 194] on input "18" at bounding box center [533, 194] width 41 height 15
type input "1"
type input "40.4"
type input "2"
type input "40.8"
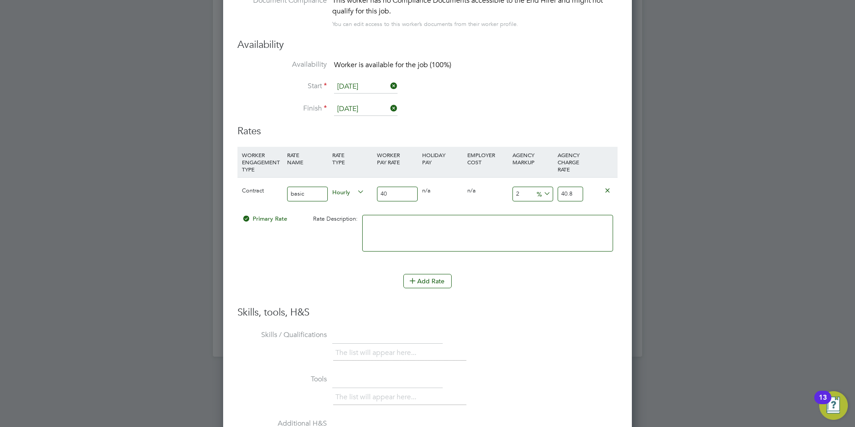
type input "23"
type input "49.2"
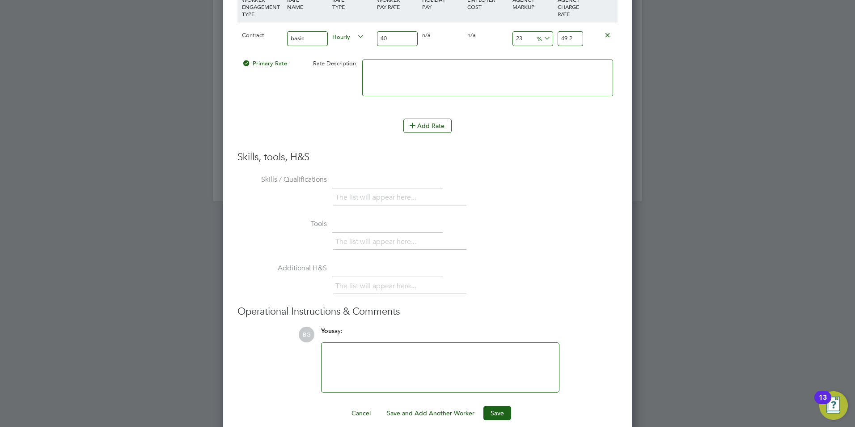
scroll to position [2001, 0]
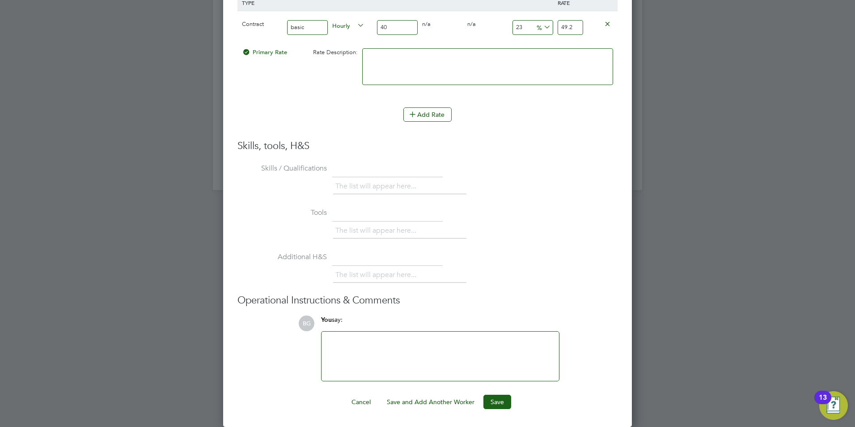
type input "23"
click at [391, 347] on div at bounding box center [440, 356] width 227 height 38
click at [502, 402] on button "Save" at bounding box center [498, 402] width 28 height 14
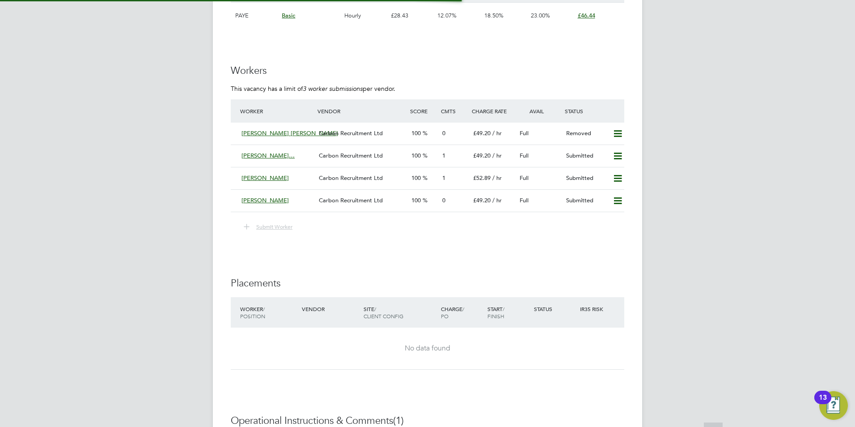
scroll to position [1566, 0]
click at [253, 197] on span "[PERSON_NAME]" at bounding box center [265, 201] width 47 height 8
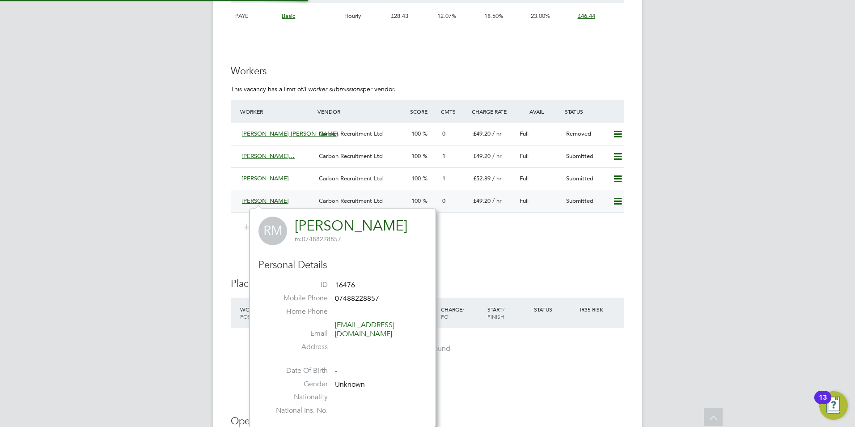
scroll to position [210, 187]
click at [242, 205] on div "[PERSON_NAME]" at bounding box center [276, 201] width 77 height 15
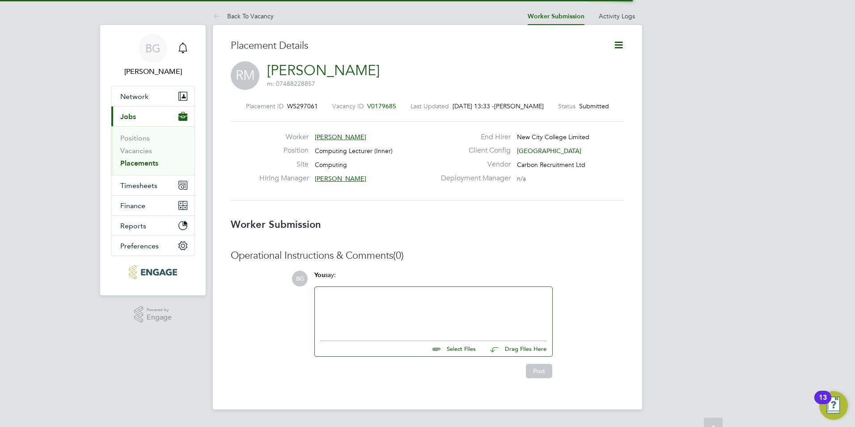
scroll to position [4, 4]
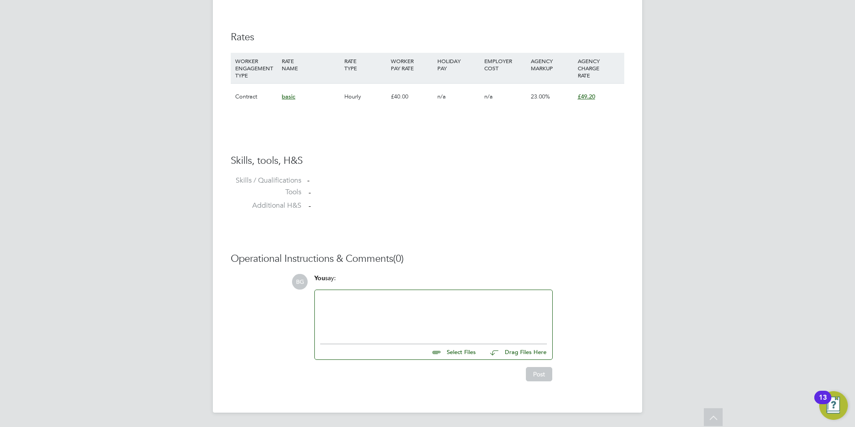
click at [470, 352] on input "file" at bounding box center [480, 350] width 134 height 13
type input "C:\fakepath\[PERSON_NAME]-MORGAN_4652144 (002).doc"
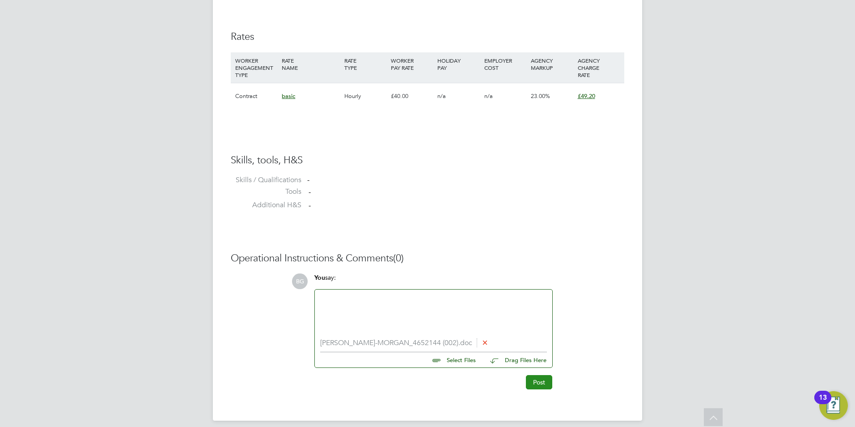
click at [532, 381] on button "Post" at bounding box center [539, 382] width 26 height 14
